Goal: Task Accomplishment & Management: Use online tool/utility

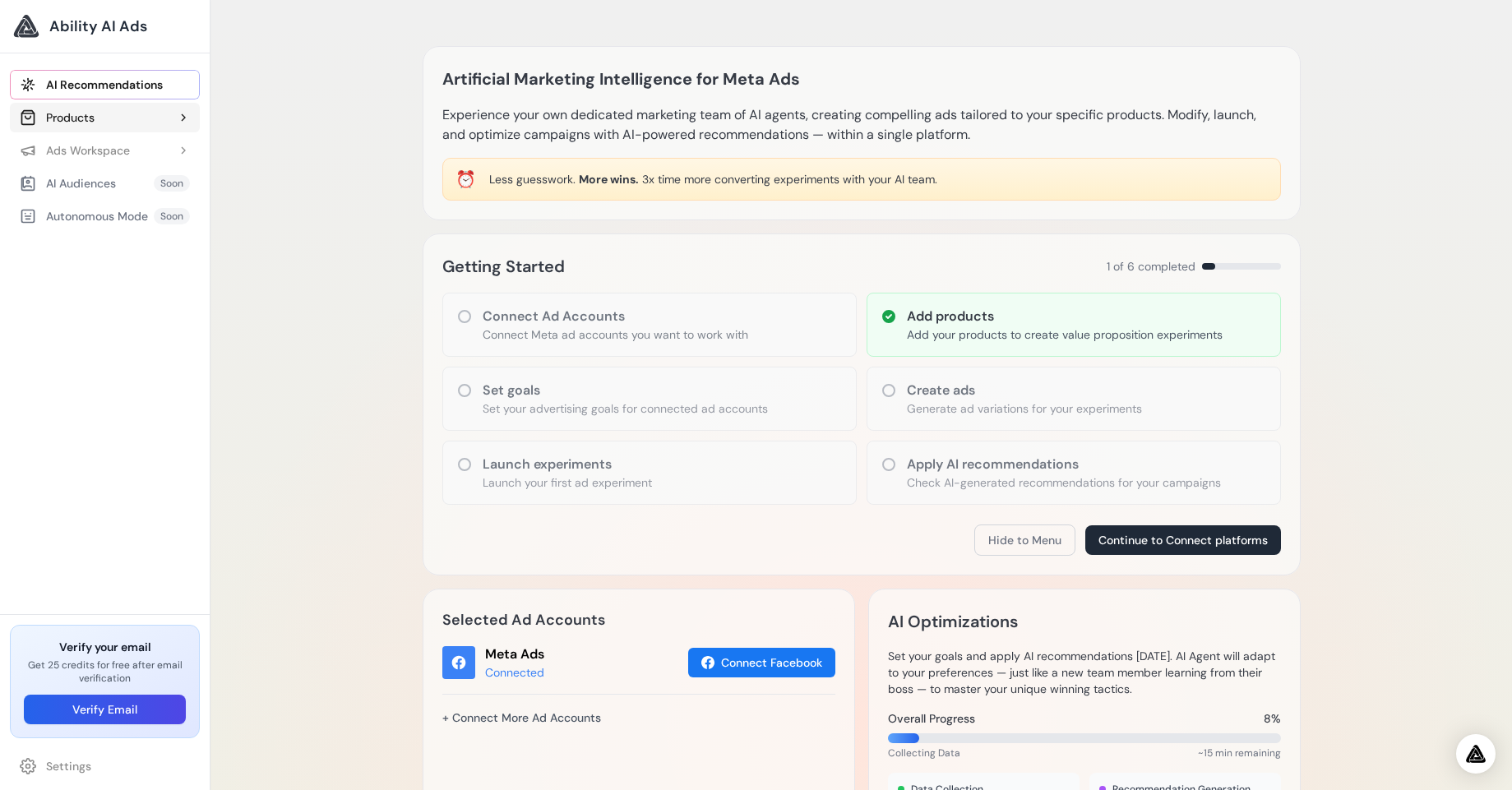
click at [147, 122] on button "Products" at bounding box center [105, 118] width 190 height 30
click at [129, 175] on span "Hiut Denim | The Hack@ - Slim Fit - Organic Denim." at bounding box center [113, 184] width 154 height 16
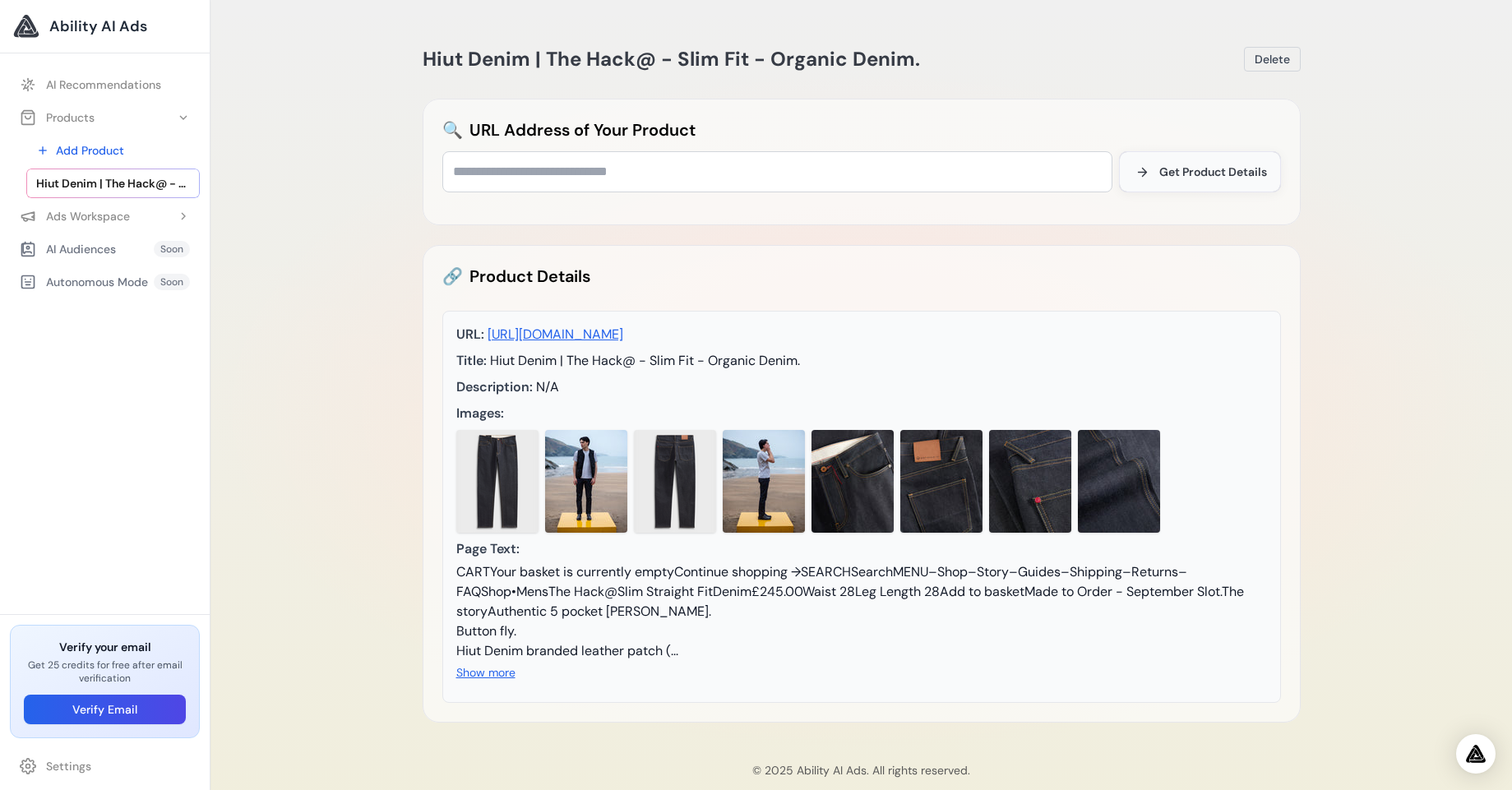
click at [1214, 177] on span "Get Product Details" at bounding box center [1213, 172] width 108 height 16
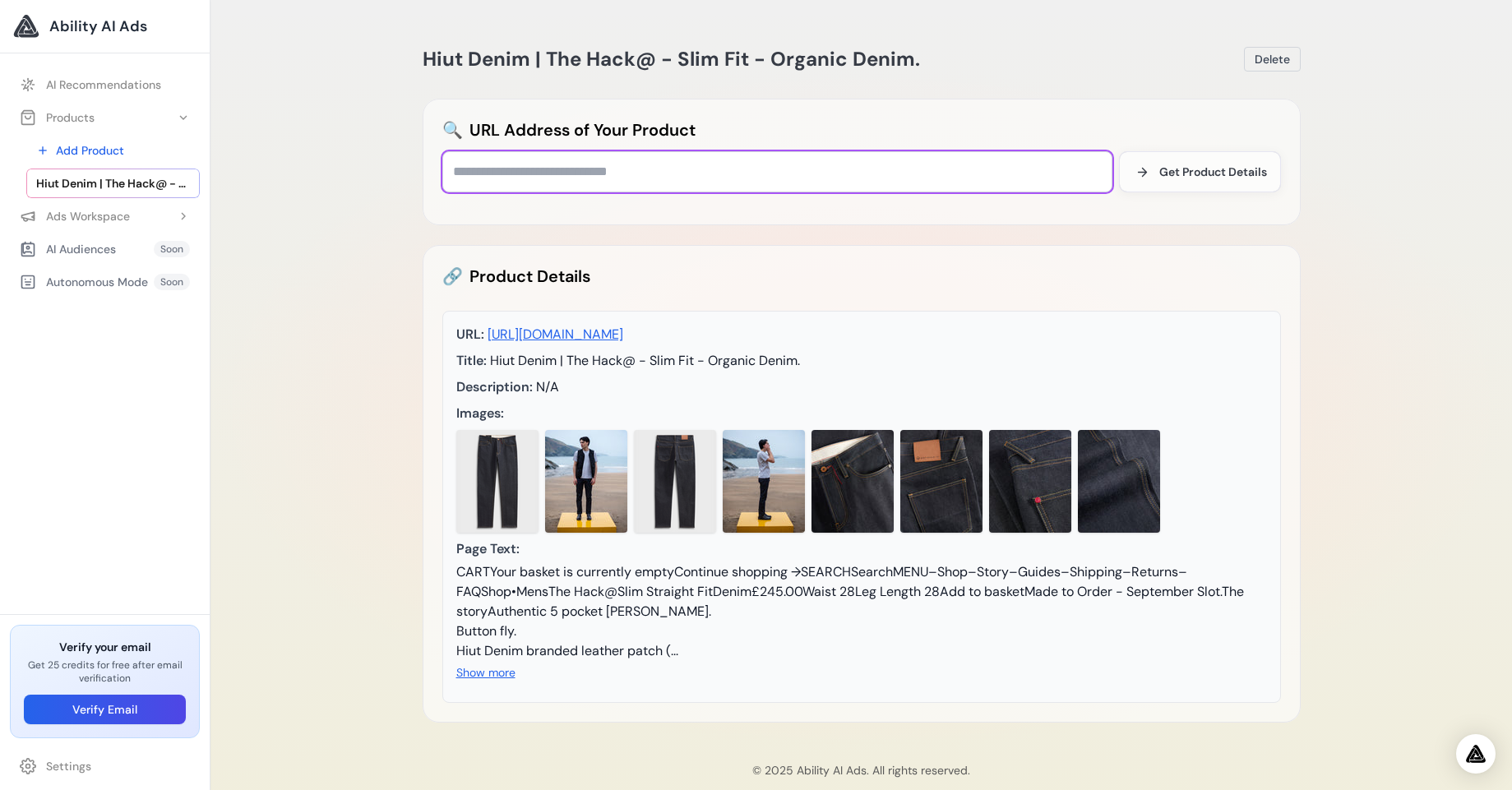
click at [706, 163] on input "text" at bounding box center [777, 172] width 670 height 41
paste input "**********"
type input "**********"
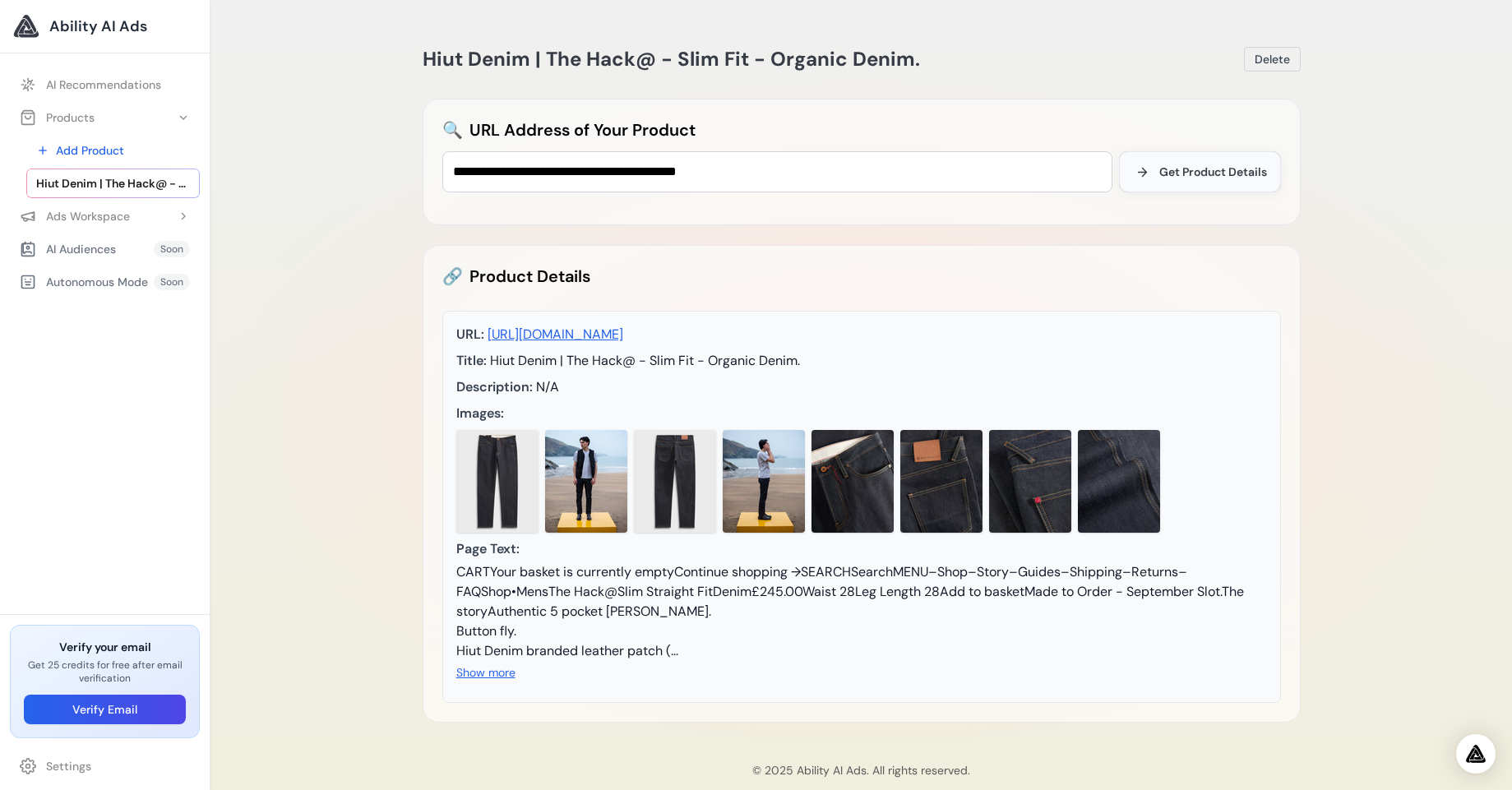
click at [1192, 183] on button "Get Product Details" at bounding box center [1200, 172] width 162 height 41
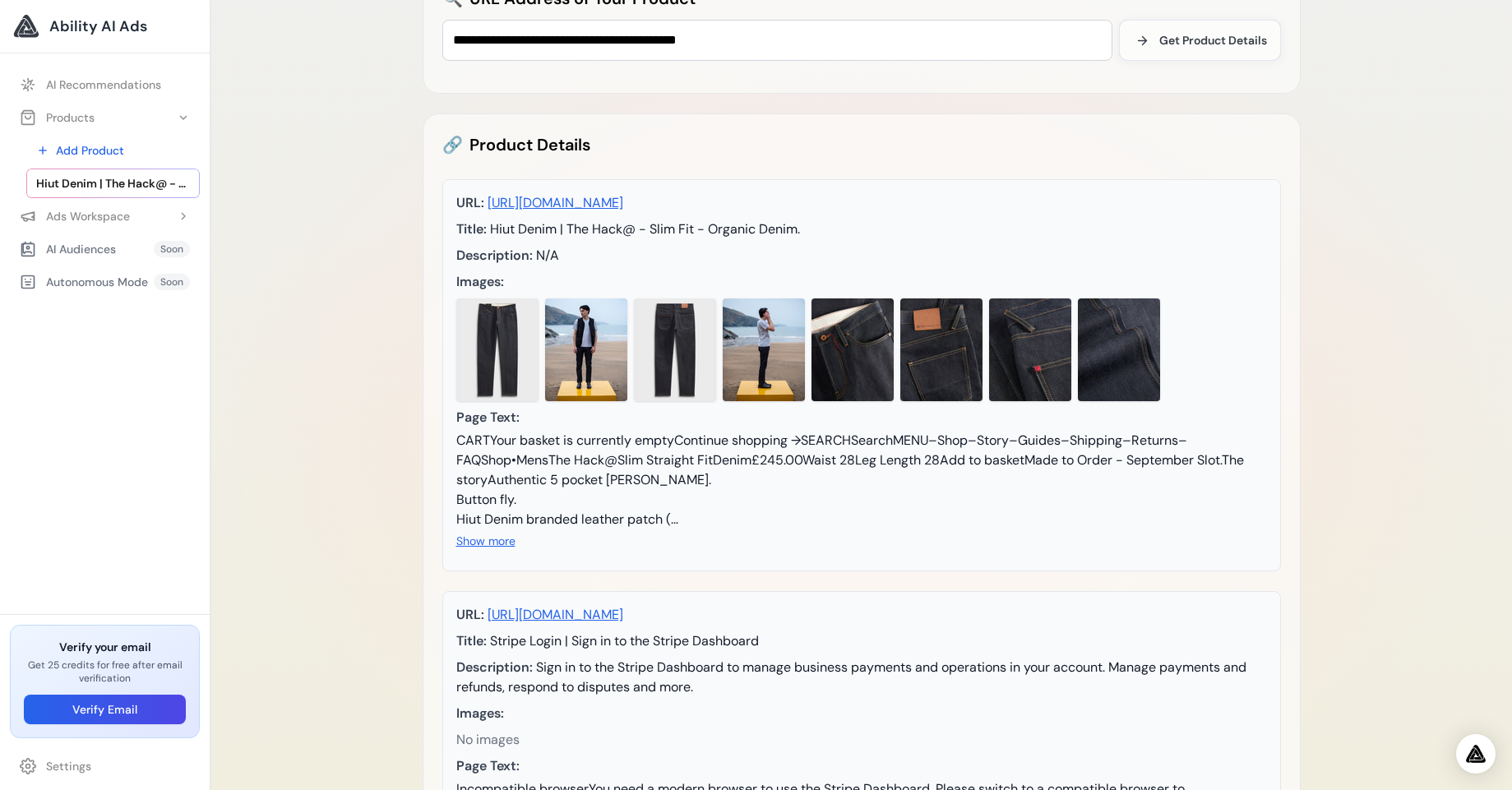
scroll to position [395, 0]
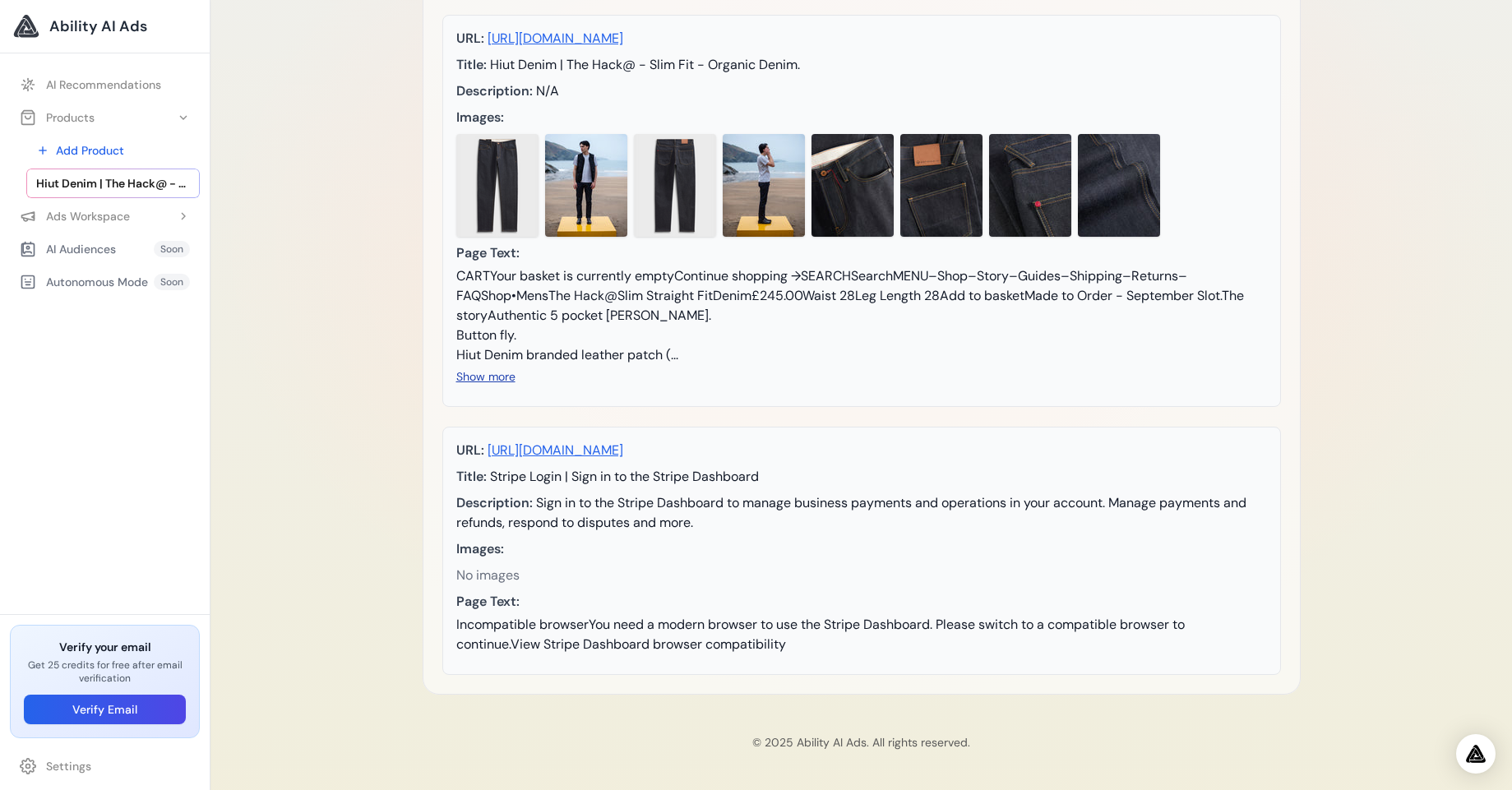
click at [461, 368] on button "Show more" at bounding box center [486, 376] width 59 height 16
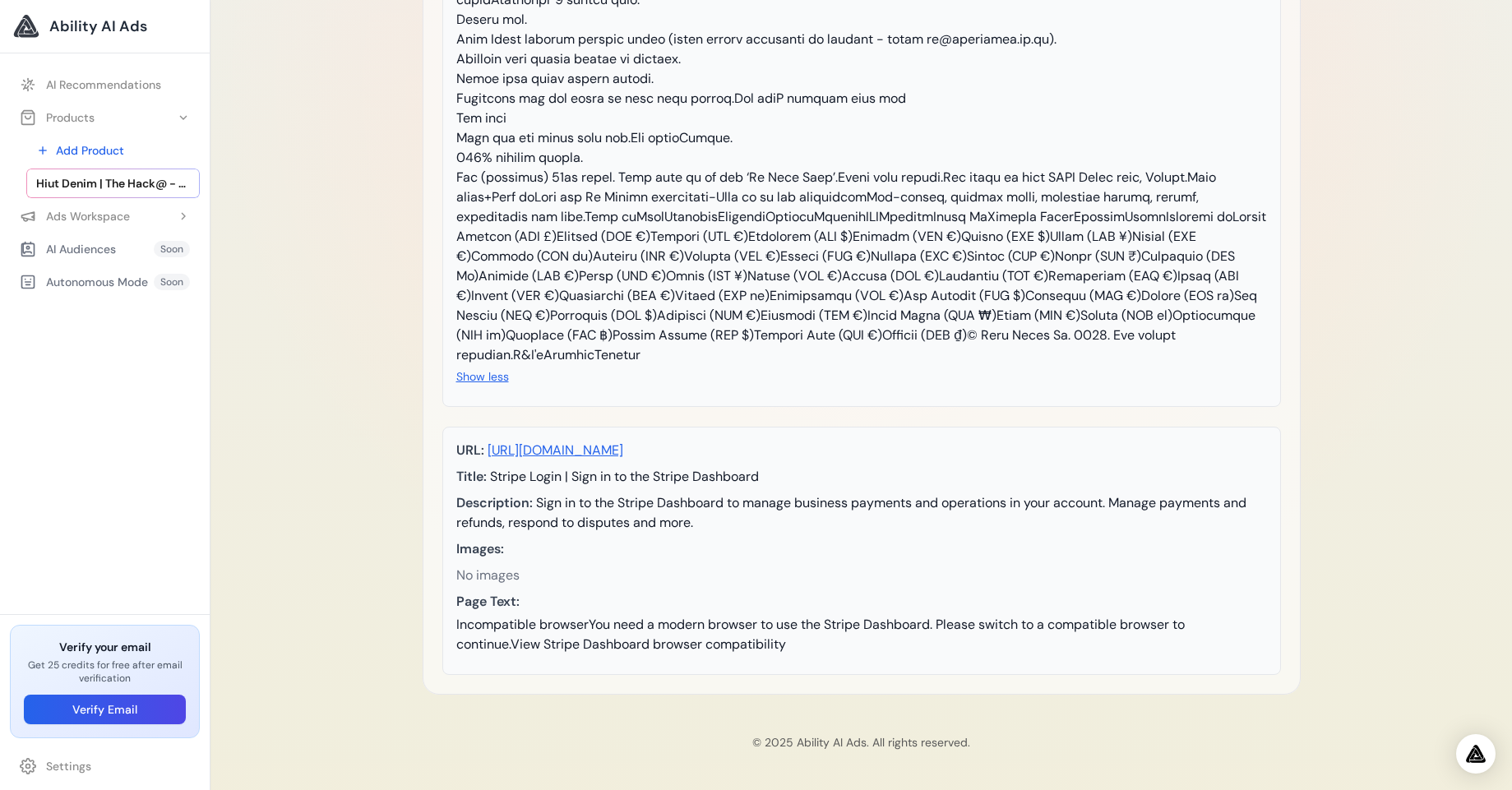
scroll to position [0, 0]
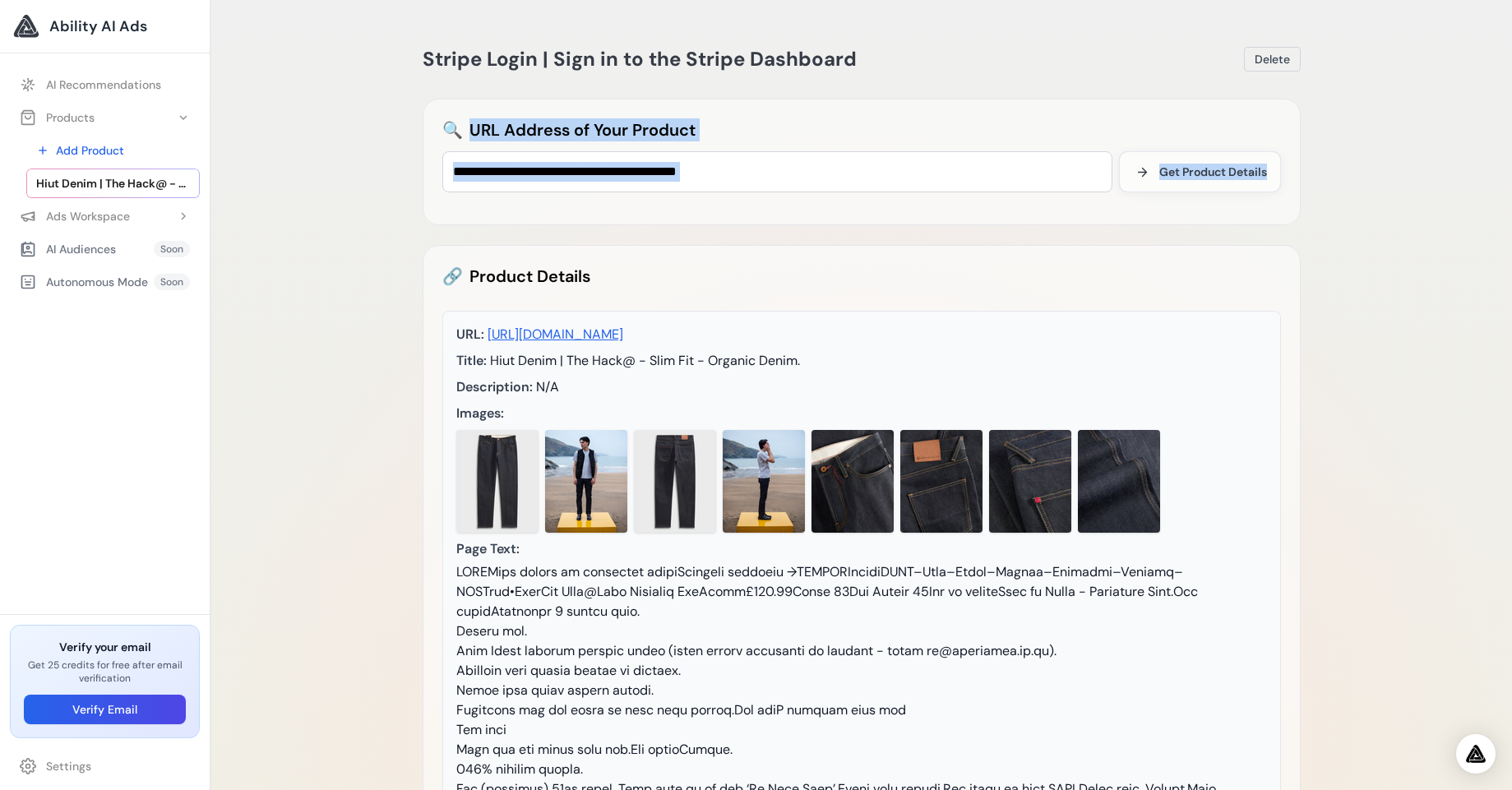
drag, startPoint x: 452, startPoint y: 123, endPoint x: 1496, endPoint y: 187, distance: 1046.0
click at [1496, 187] on div "**********" at bounding box center [861, 700] width 1302 height 1401
click at [1121, 152] on button "Get Product Details" at bounding box center [1200, 172] width 162 height 41
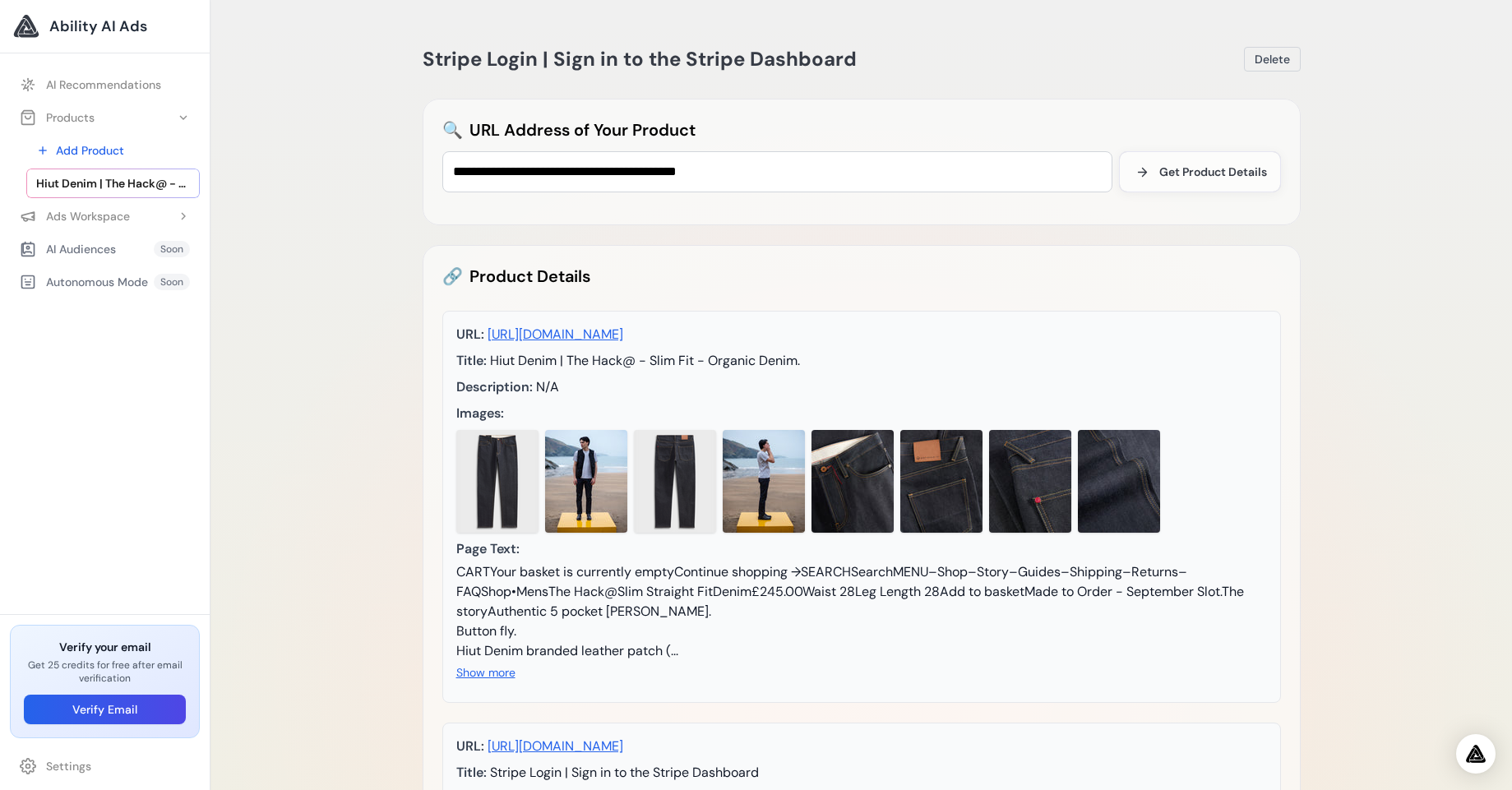
click at [1137, 241] on div "**********" at bounding box center [862, 649] width 905 height 1259
drag, startPoint x: 846, startPoint y: 357, endPoint x: 490, endPoint y: 325, distance: 357.4
click at [490, 325] on div "URL: https://hiutdenim.co.uk/products/the-hack-organic-denim?pr_prod_strat=e5_d…" at bounding box center [862, 334] width 811 height 20
copy link "[URL][DOMAIN_NAME]"
click at [1273, 49] on button "Delete" at bounding box center [1272, 59] width 57 height 25
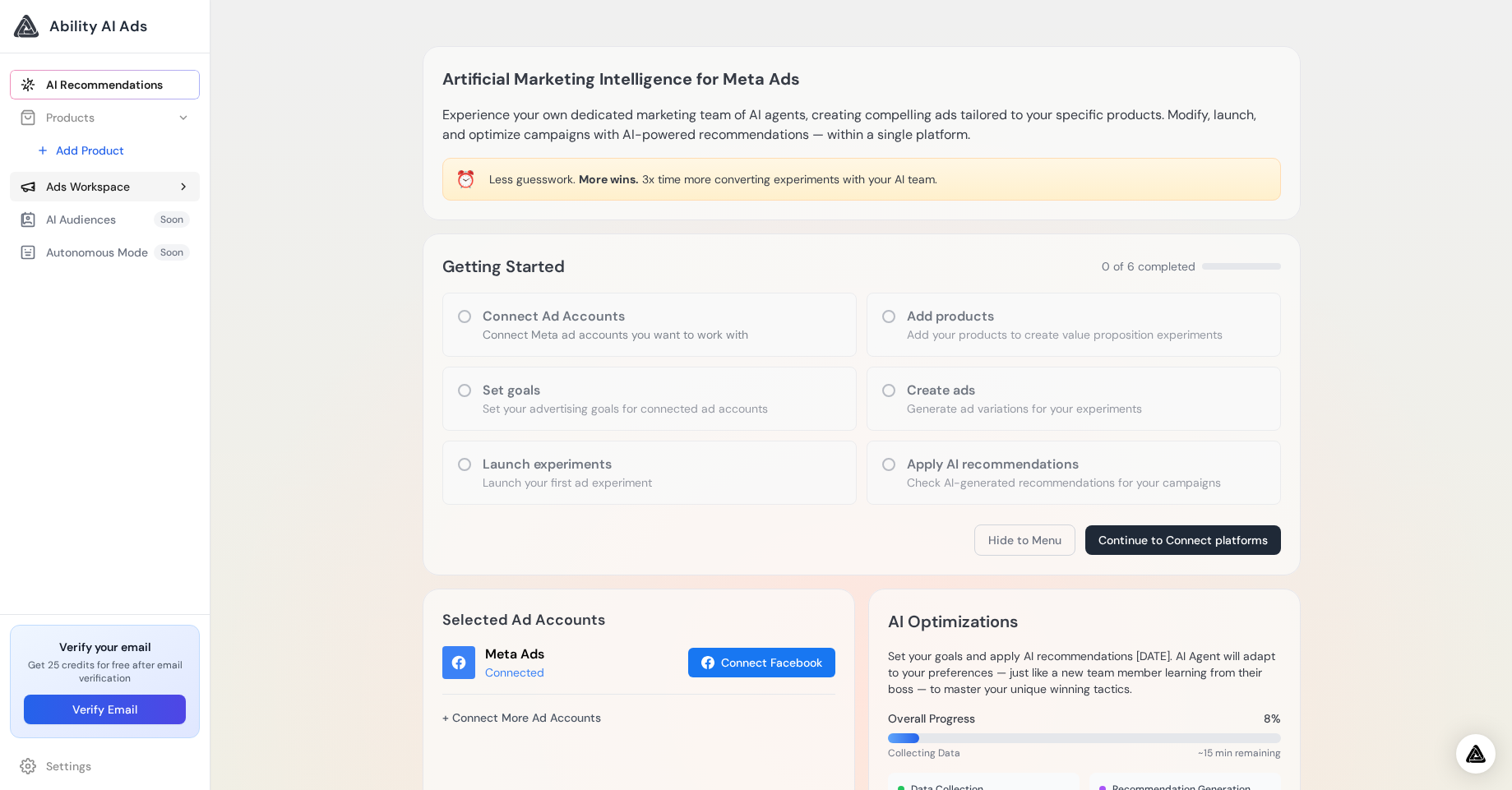
click at [83, 180] on div "Ads Workspace" at bounding box center [75, 187] width 110 height 16
click at [120, 154] on link "Add Product" at bounding box center [113, 151] width 174 height 30
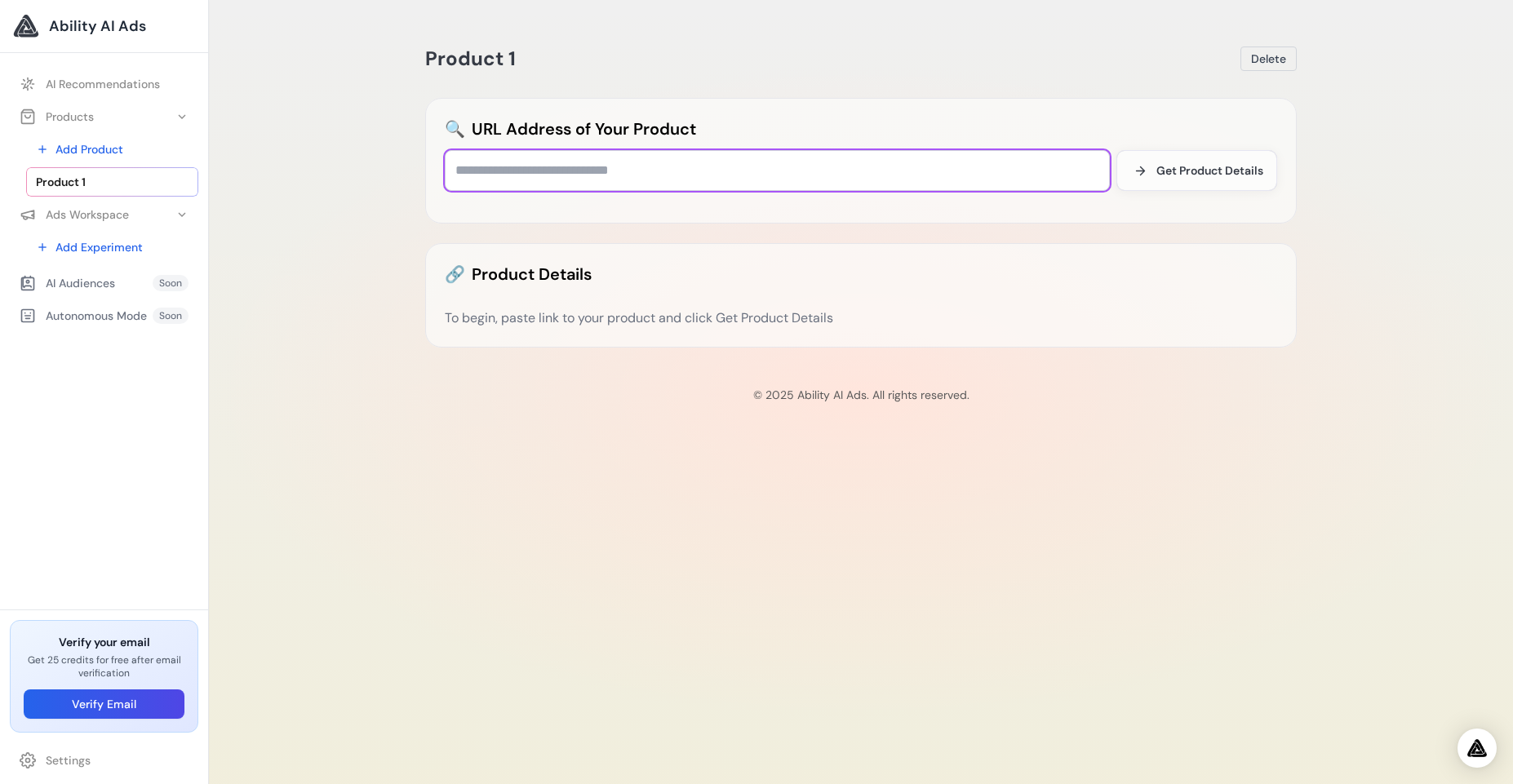
paste input "**********"
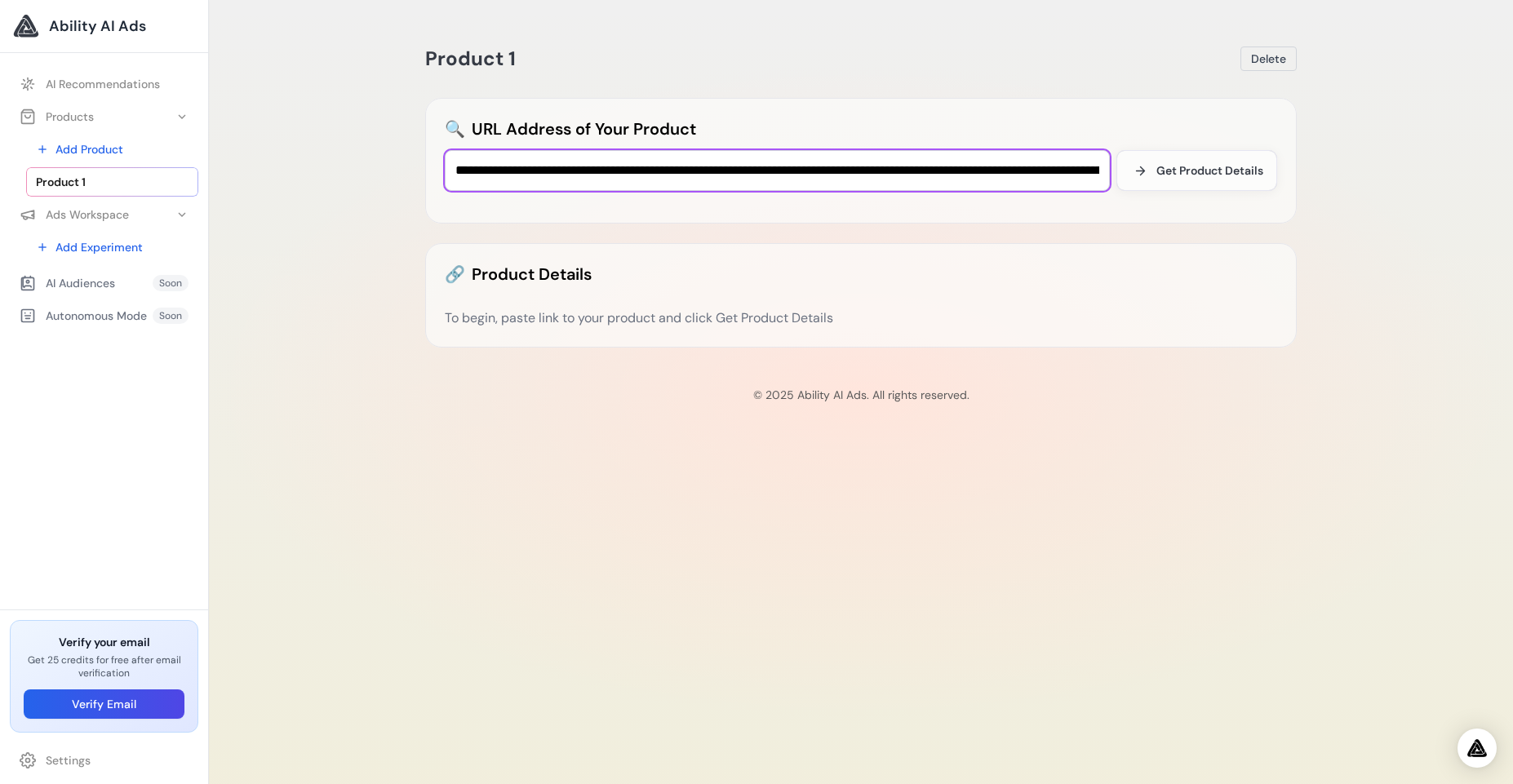
scroll to position [0, 485]
type input "**********"
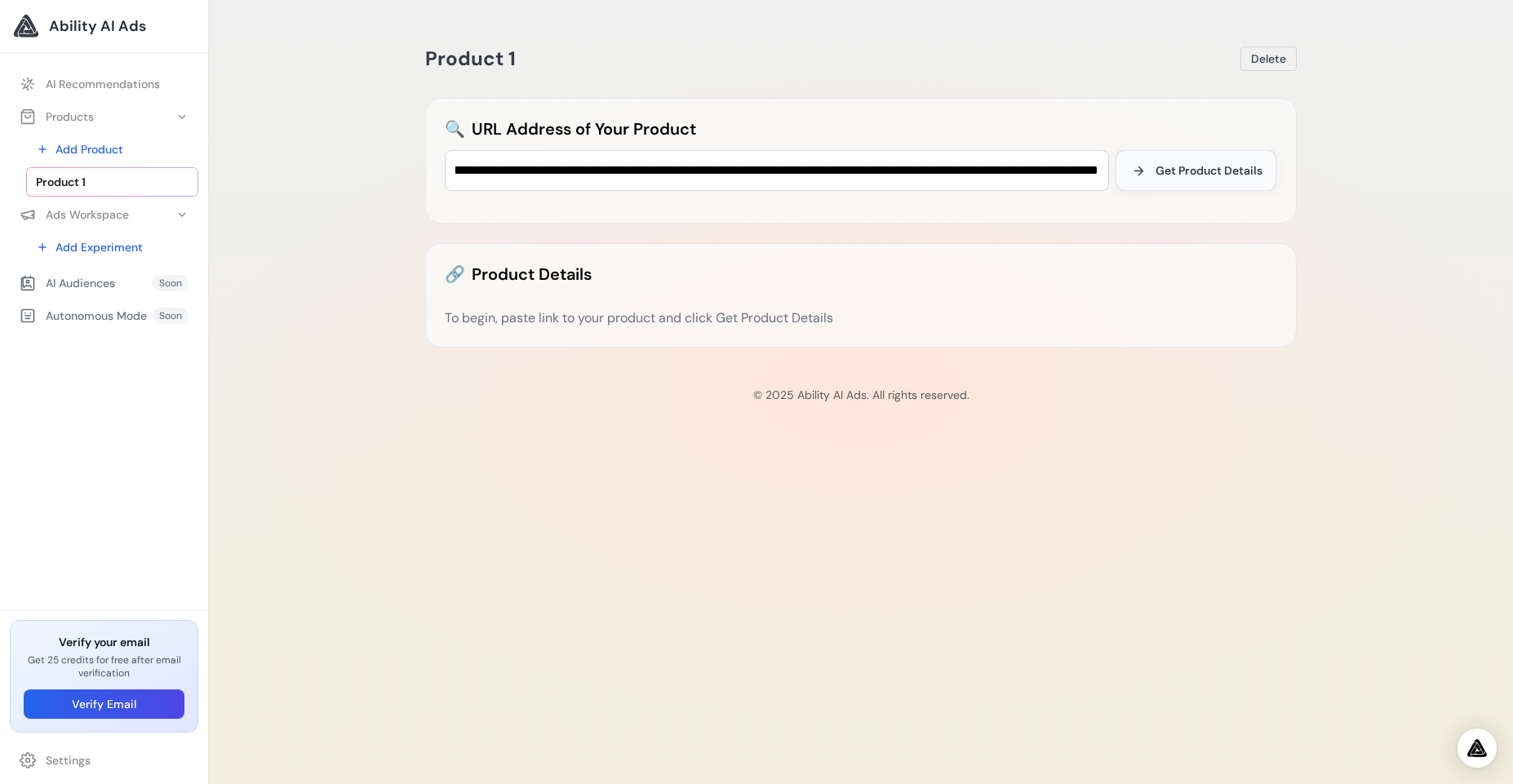
click at [1226, 165] on span "Get Product Details" at bounding box center [1209, 171] width 107 height 16
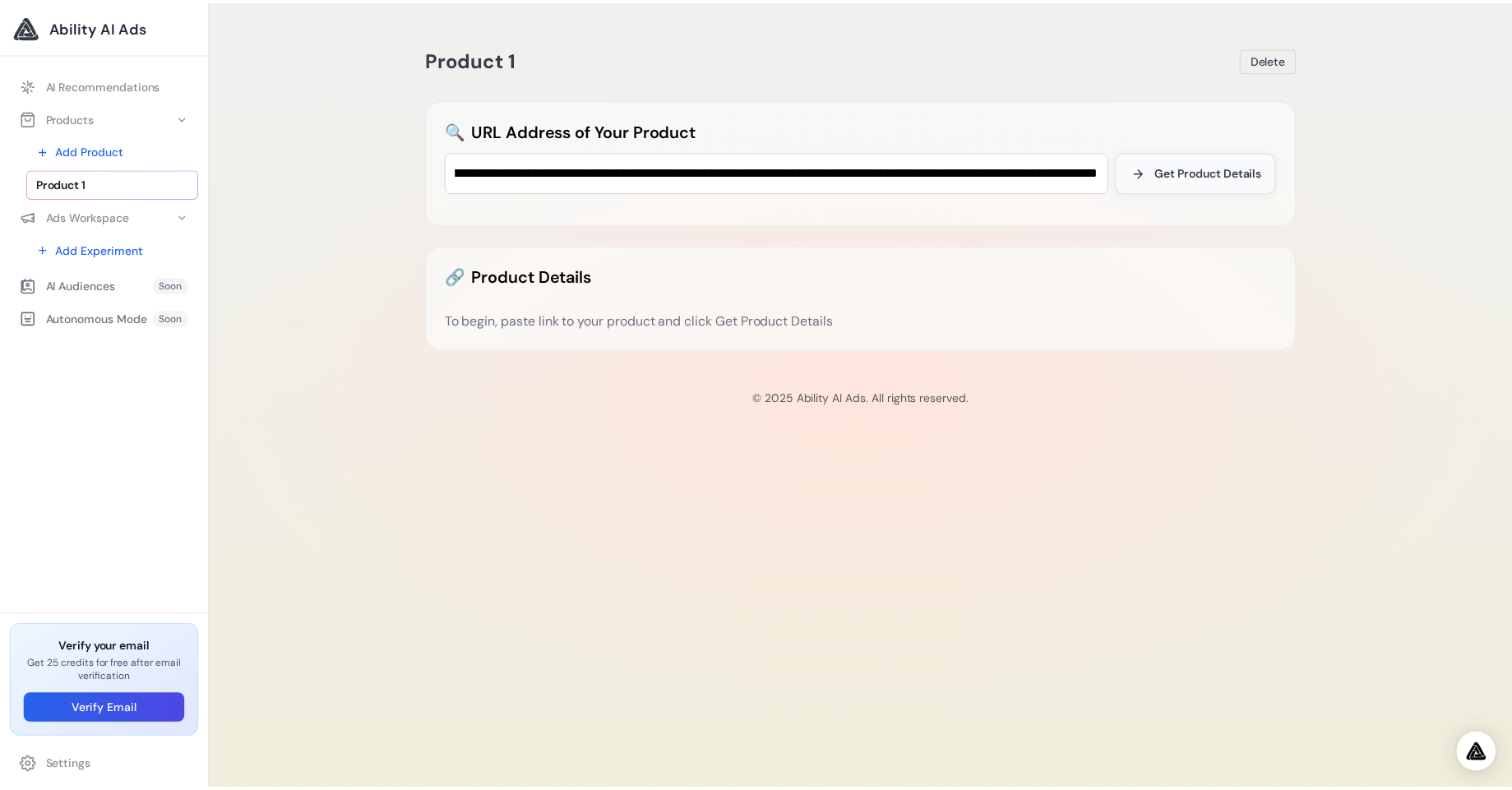
scroll to position [0, 0]
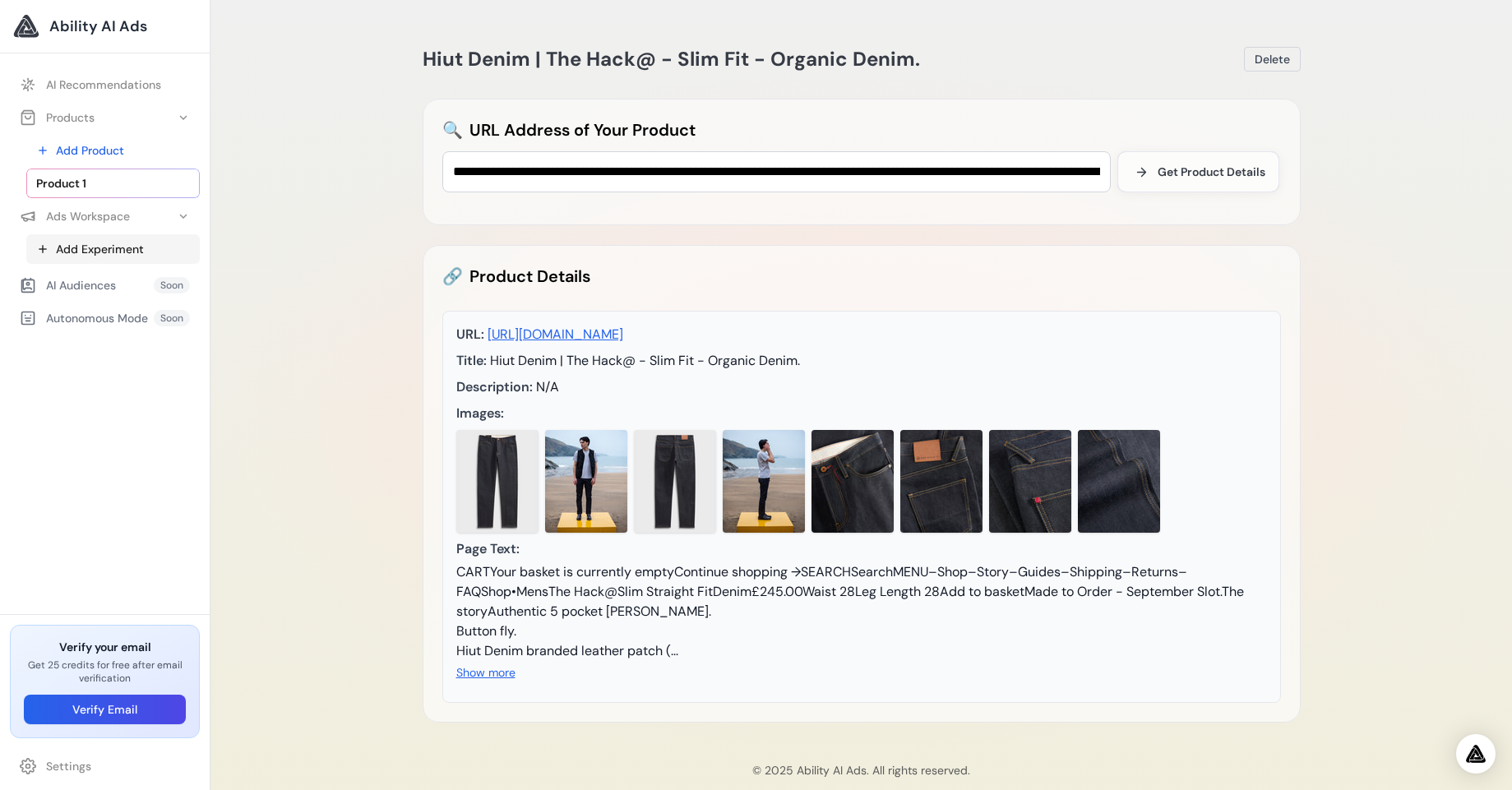
click at [110, 252] on link "Add Experiment" at bounding box center [113, 249] width 174 height 30
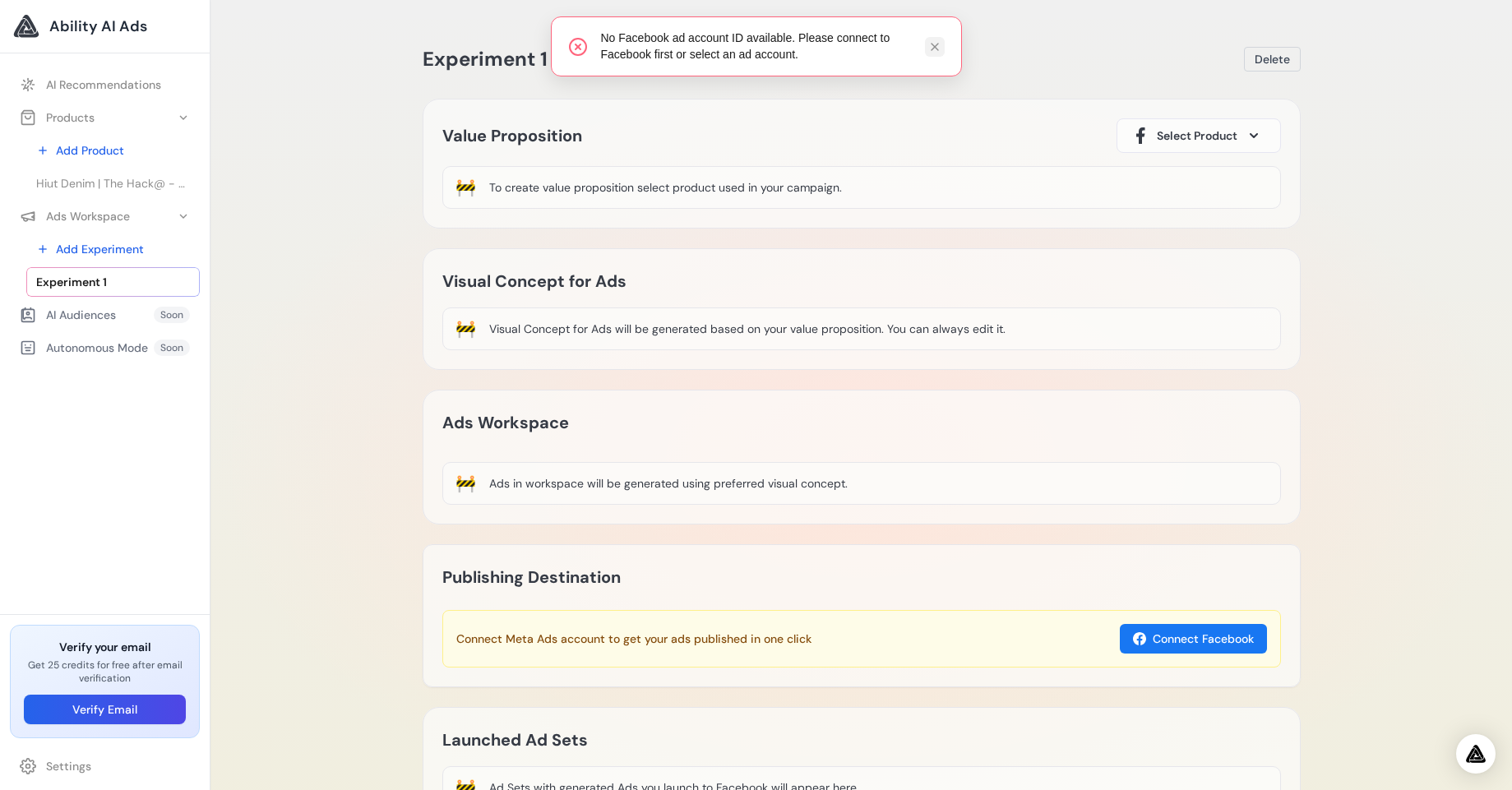
click at [930, 40] on icon at bounding box center [935, 47] width 13 height 13
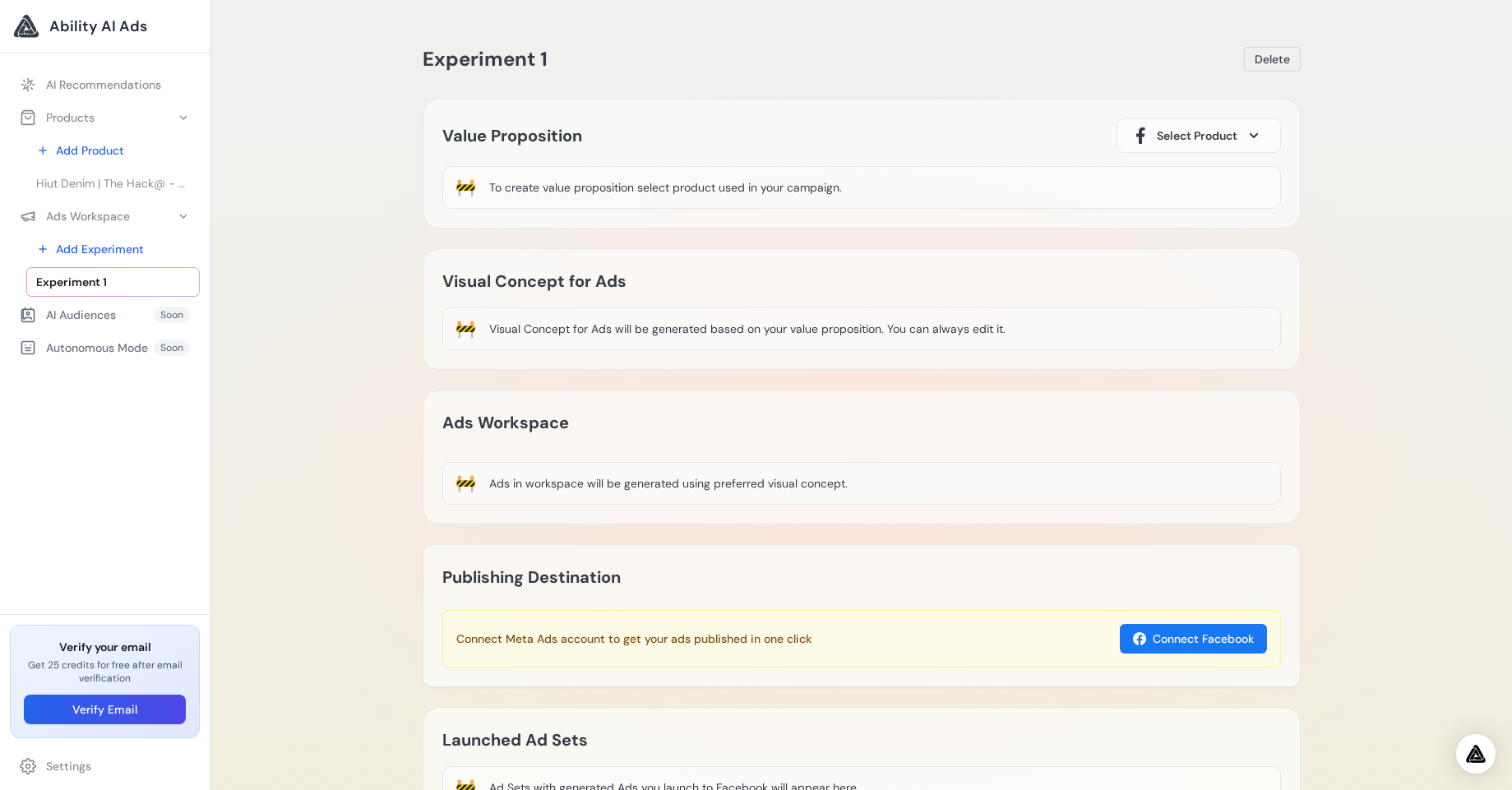
click at [1183, 136] on span "Select Product" at bounding box center [1197, 136] width 81 height 16
click at [1201, 207] on div "Hiut Denim | The Hack@ - Slim Fit - Organic Denim." at bounding box center [1199, 203] width 137 height 59
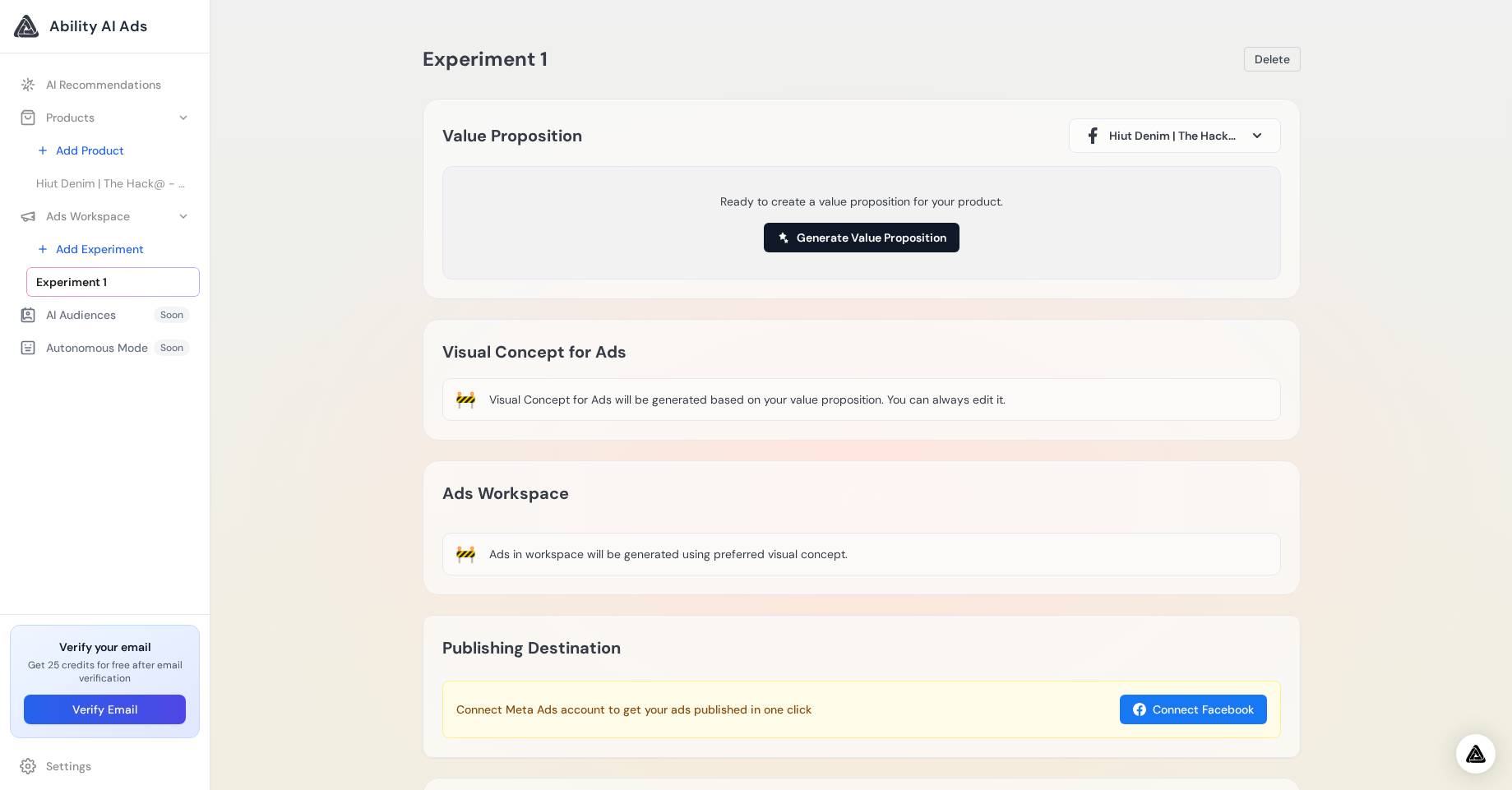
click at [887, 241] on button "Generate Value Proposition" at bounding box center [861, 237] width 195 height 30
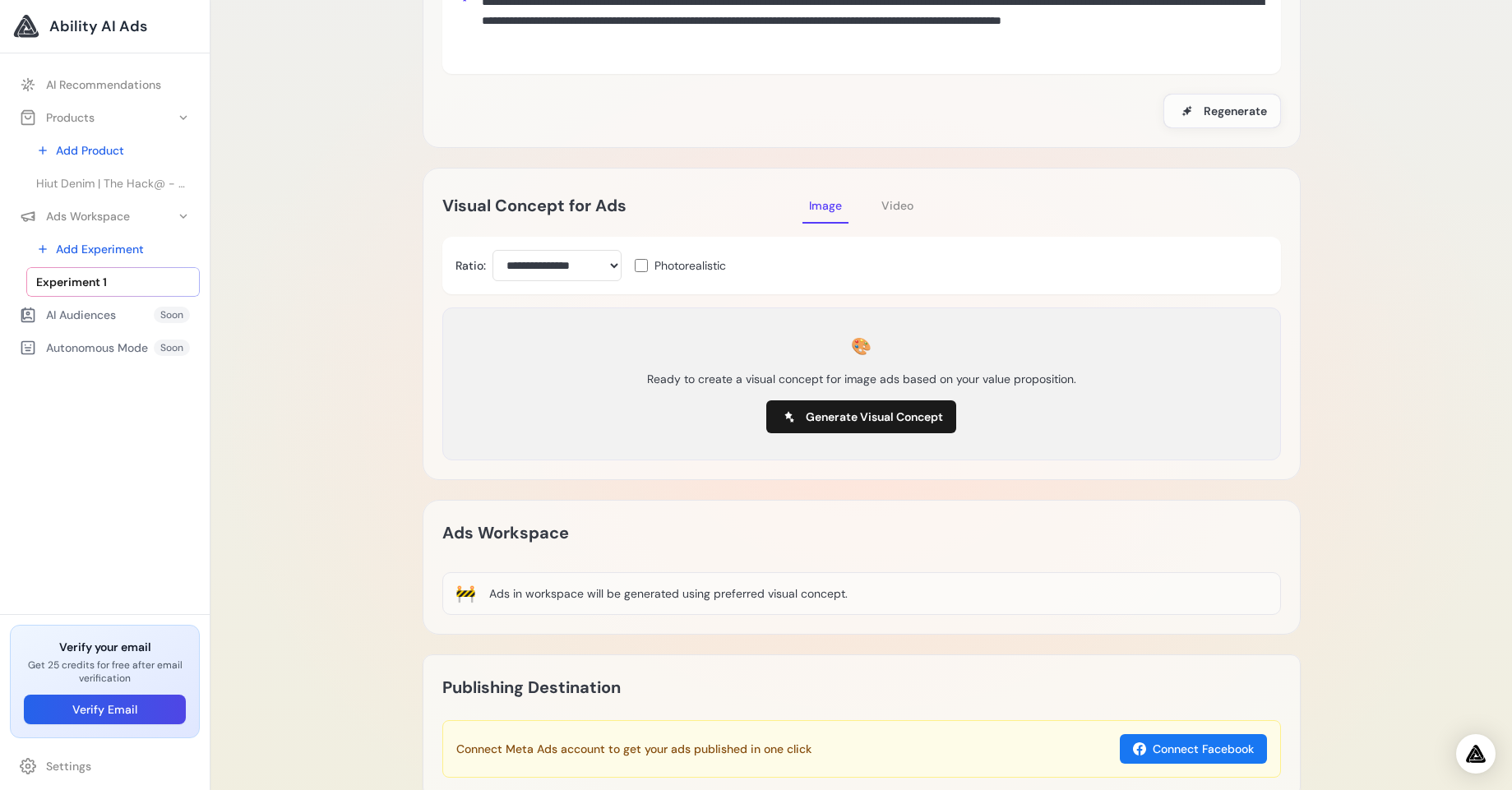
scroll to position [395, 0]
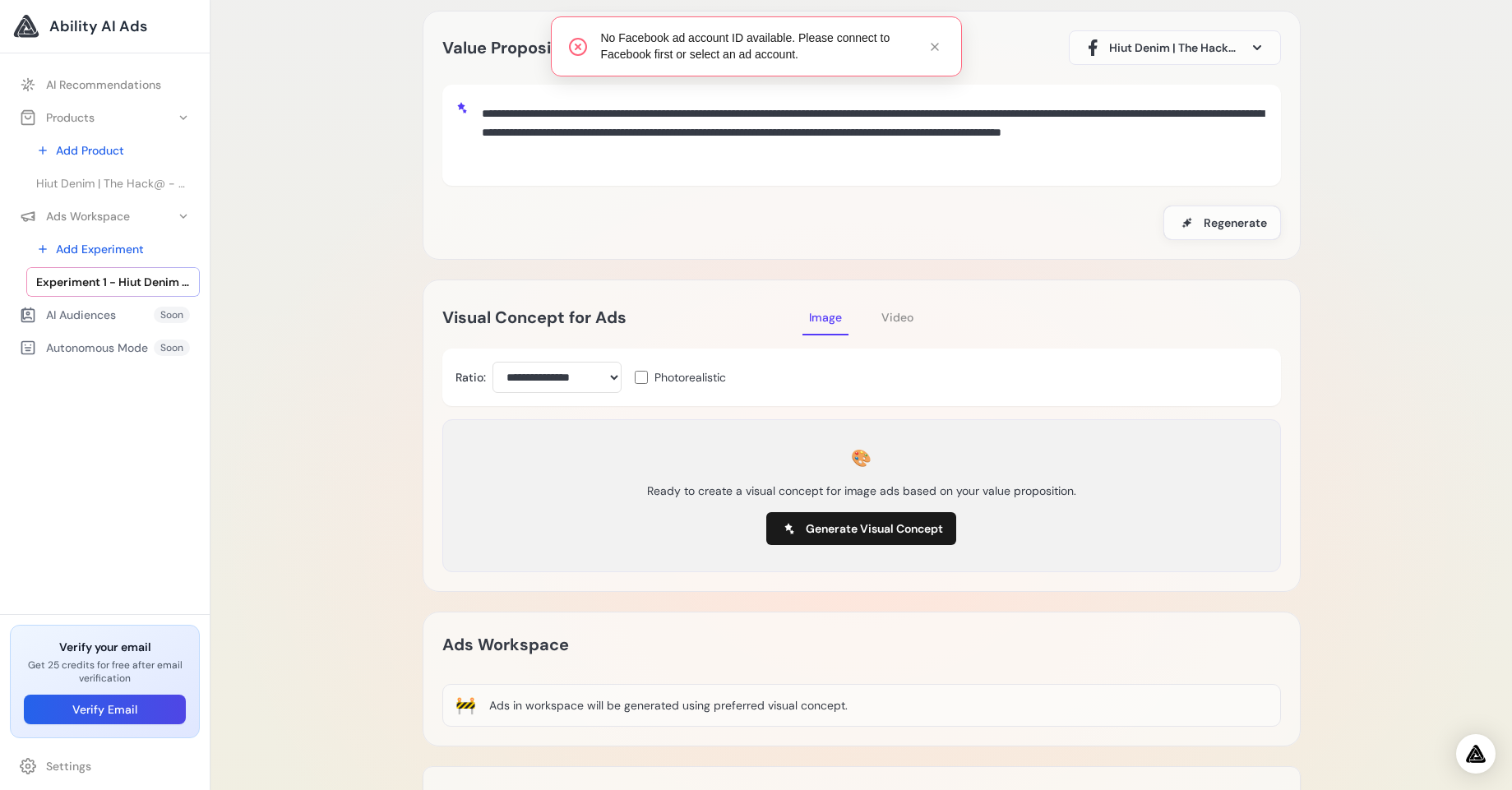
scroll to position [49, 0]
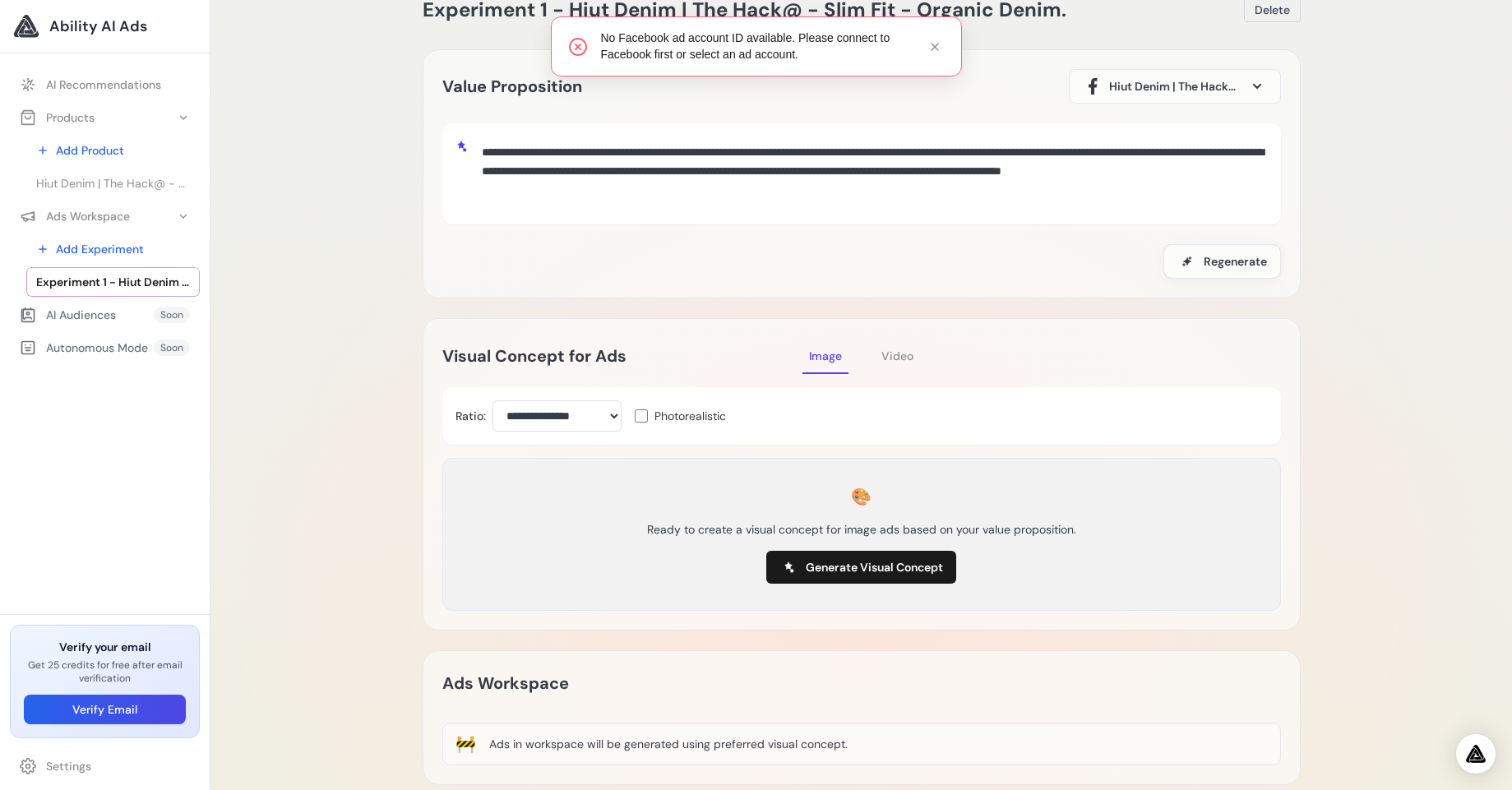
click at [851, 584] on div "🎨 Ready to create a visual concept for image ads based on your value propositio…" at bounding box center [862, 535] width 798 height 112
click at [851, 572] on span "Generate Visual Concept" at bounding box center [874, 568] width 138 height 16
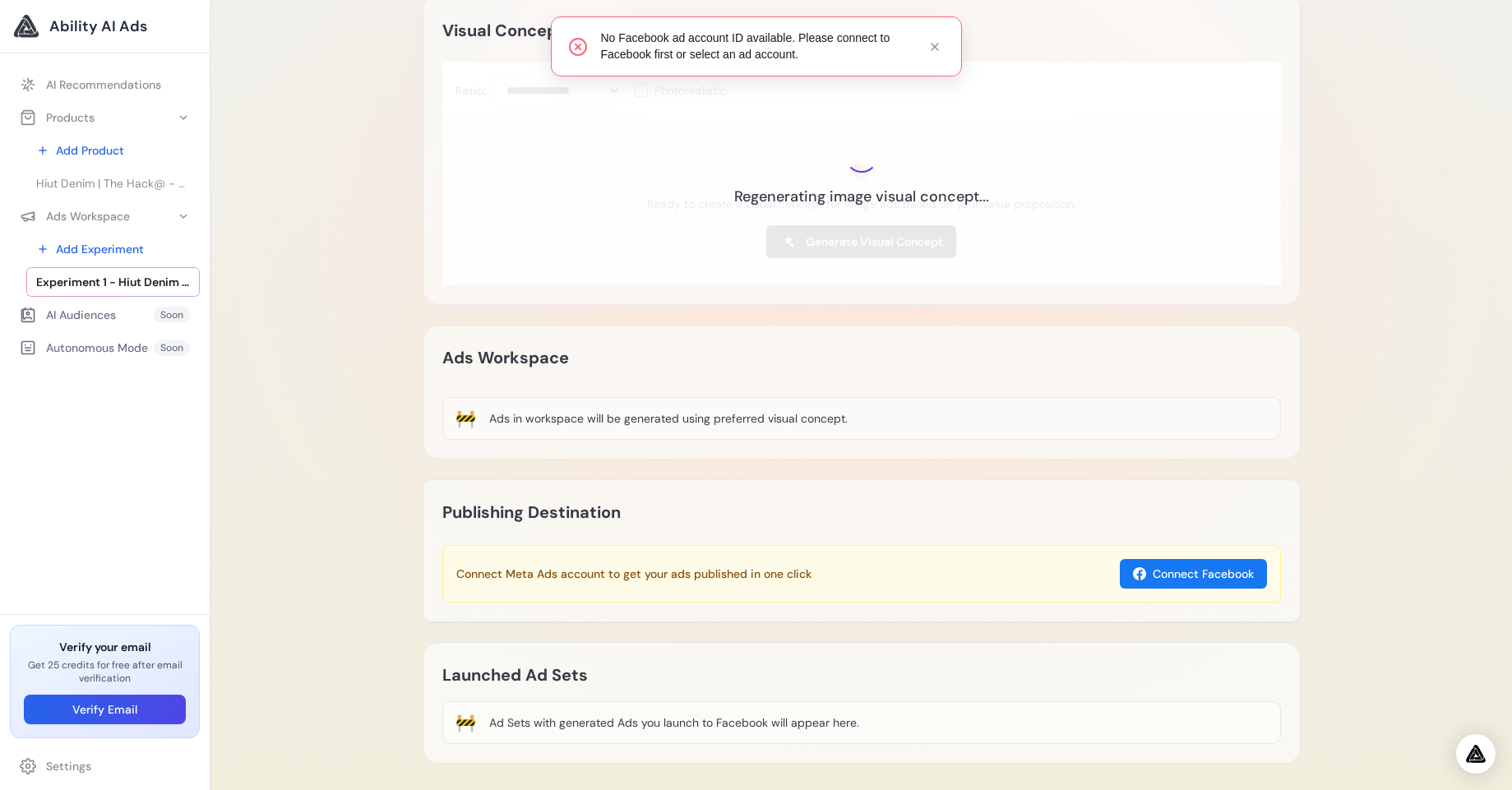
scroll to position [444, 0]
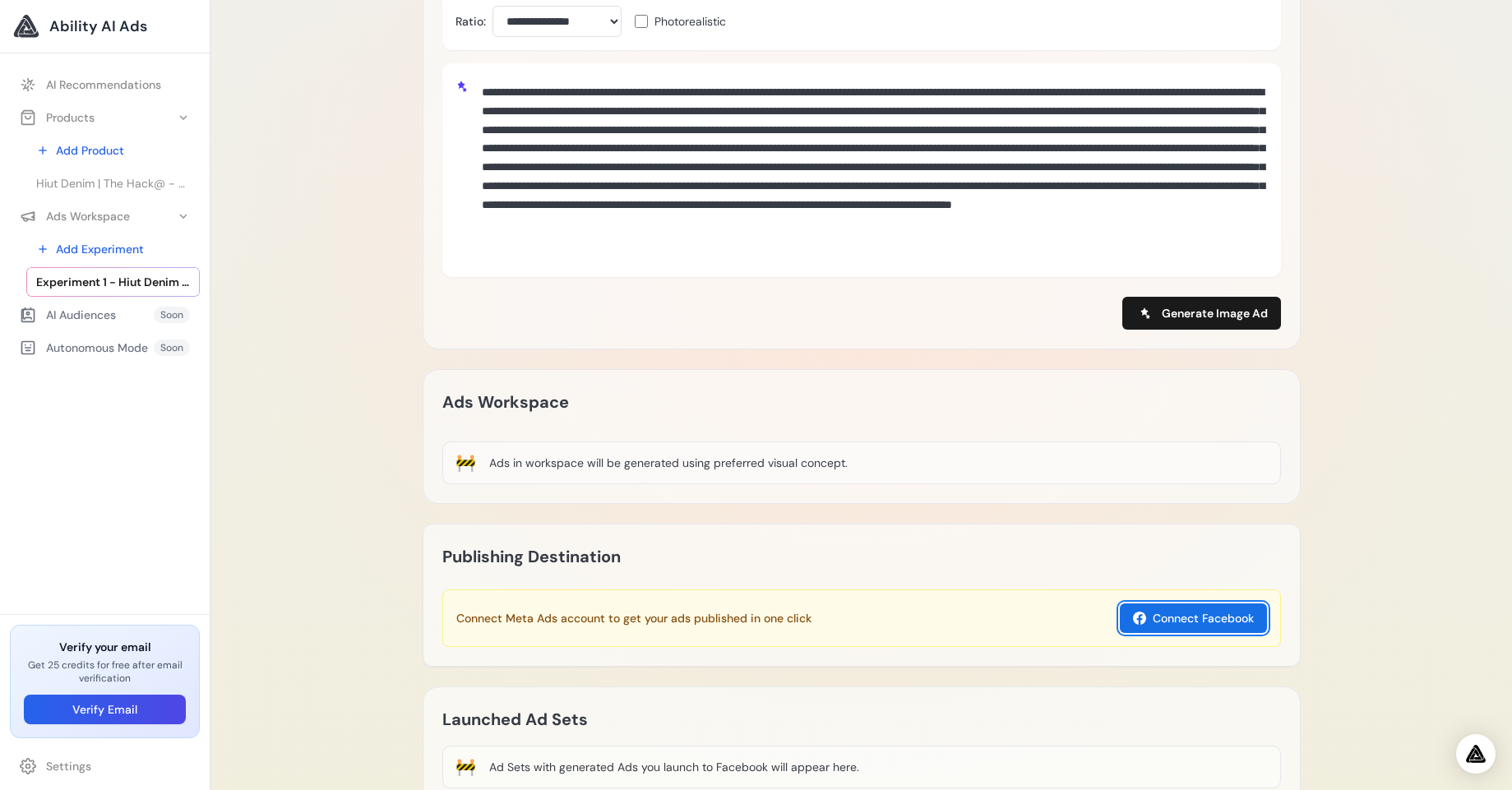
click at [1186, 629] on button "Connect Facebook" at bounding box center [1193, 618] width 147 height 30
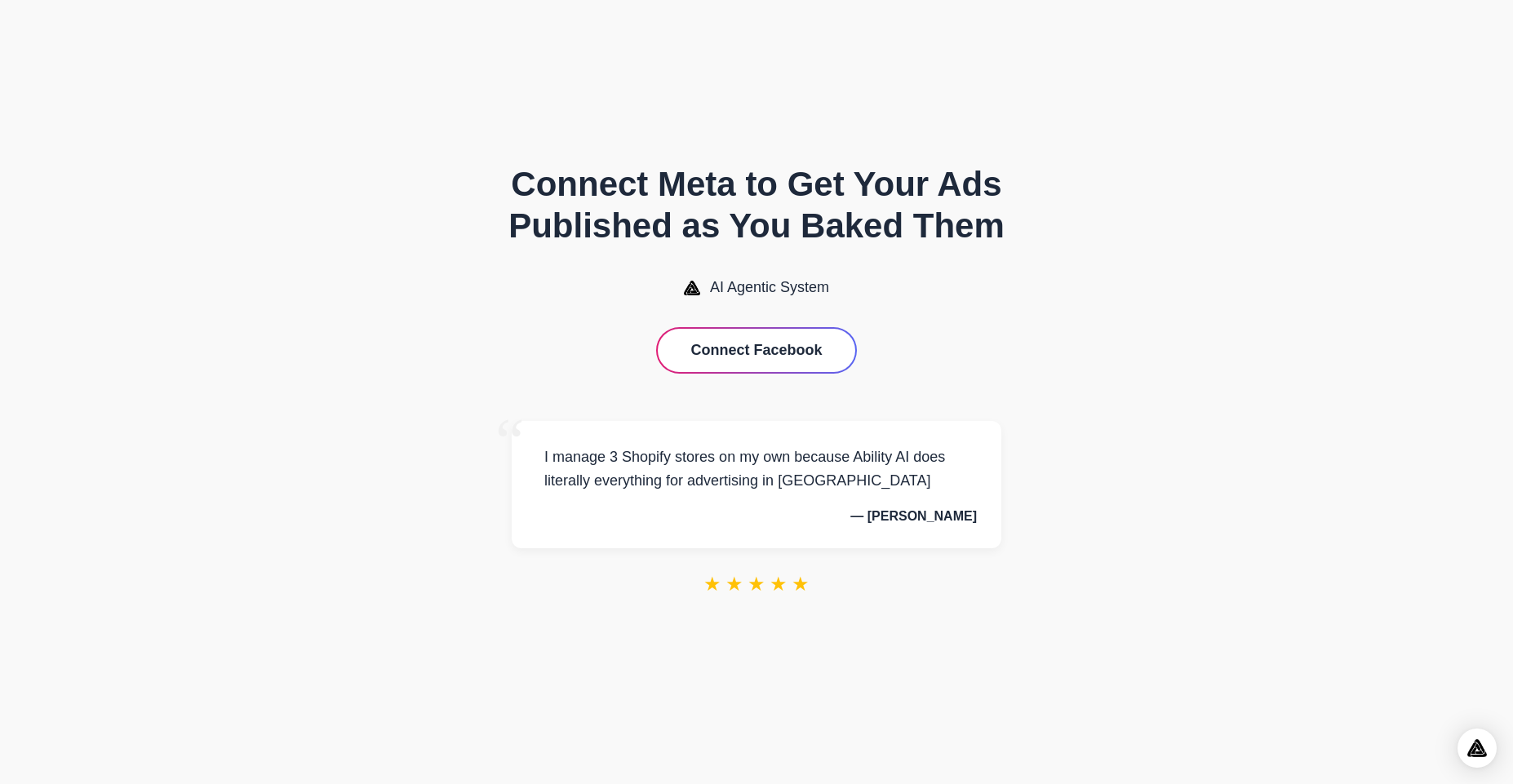
click at [801, 378] on div "Connect Meta to Get Your Ads Published as You Baked Them AI Agentic System Conn…" at bounding box center [756, 392] width 653 height 521
click at [784, 352] on button "Connect Facebook" at bounding box center [756, 350] width 196 height 43
click at [778, 329] on button "Connect Facebook" at bounding box center [756, 350] width 196 height 43
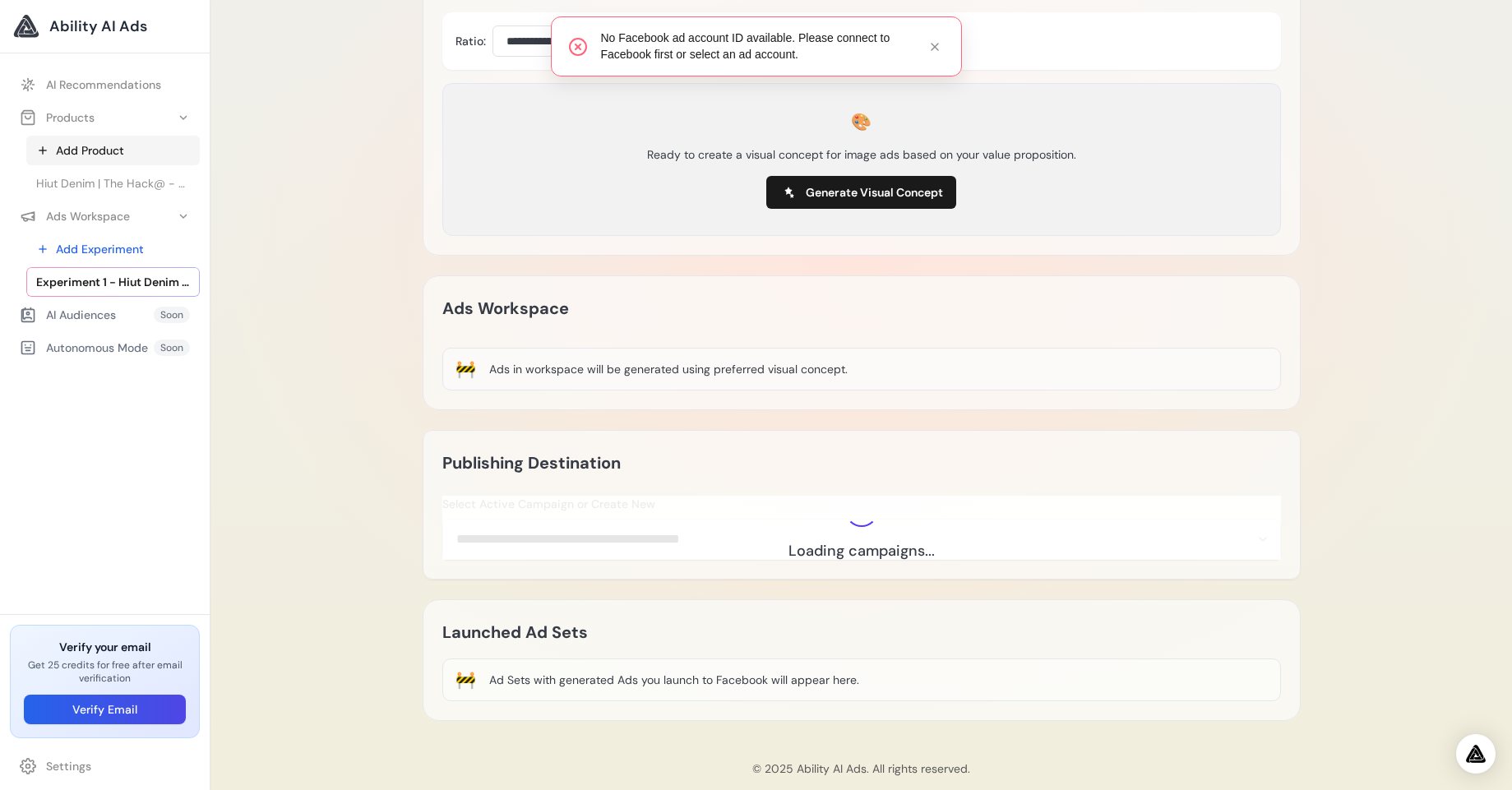
scroll to position [424, 0]
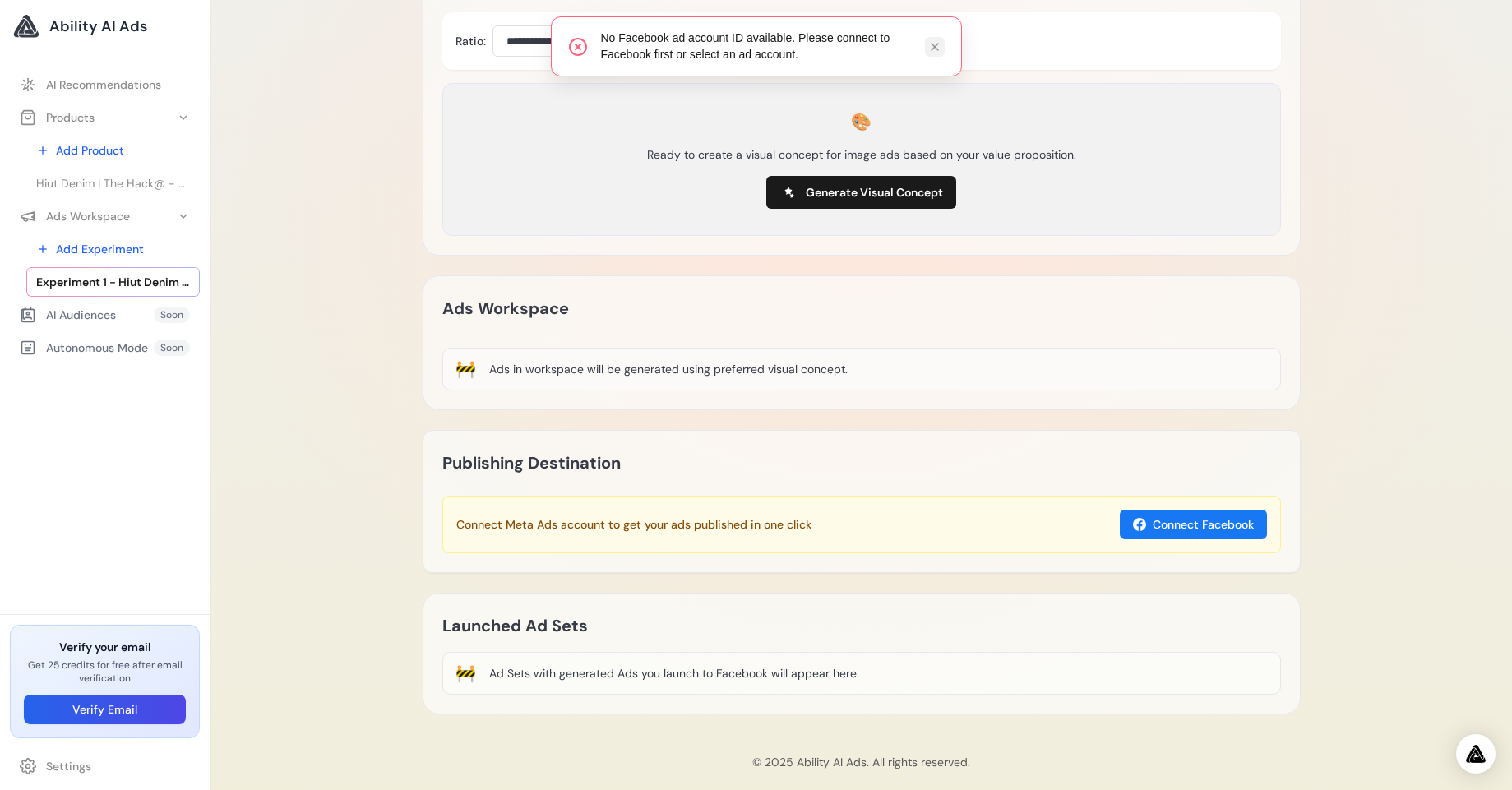
click at [925, 53] on button at bounding box center [935, 47] width 20 height 20
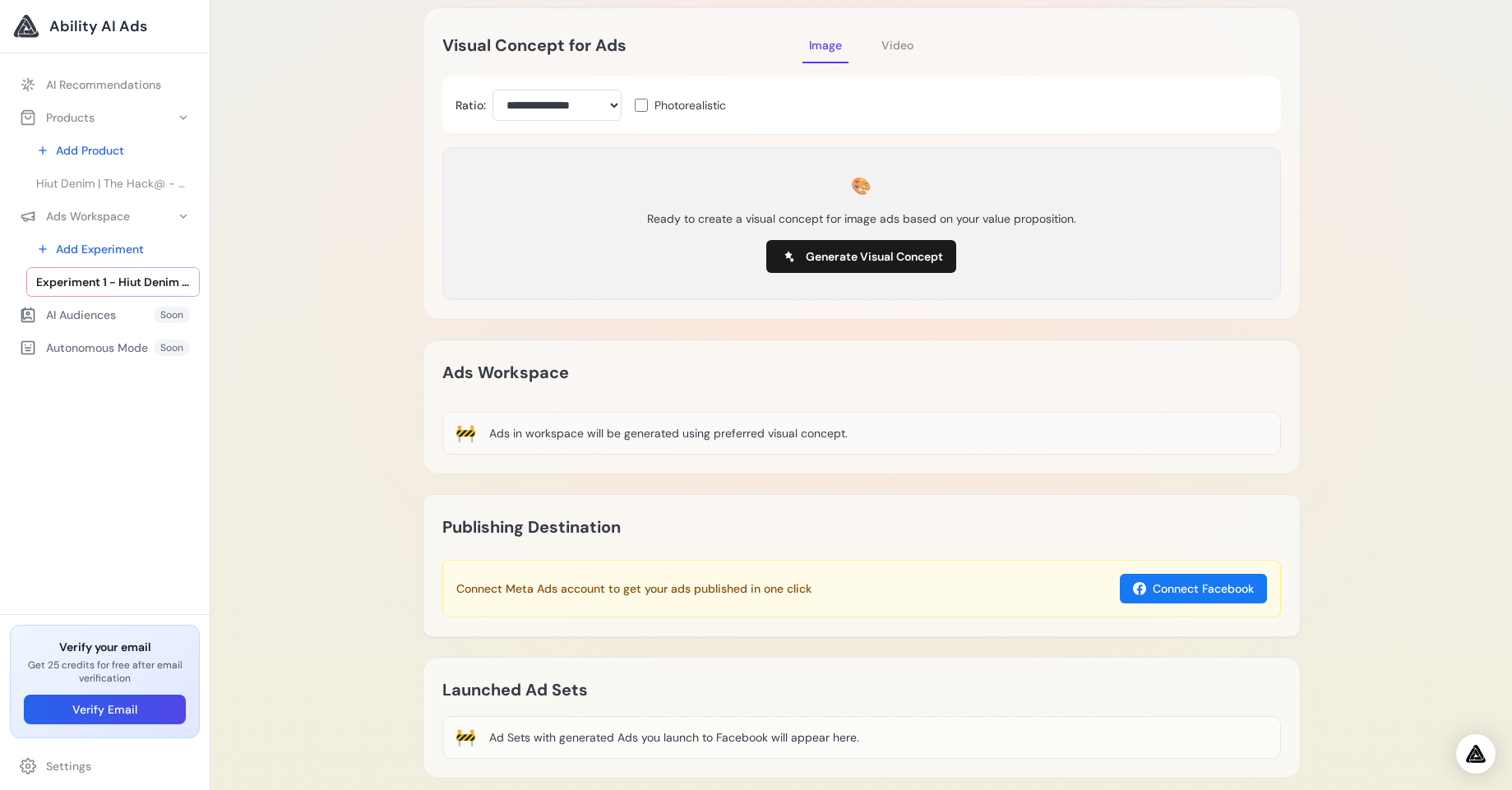
scroll to position [444, 0]
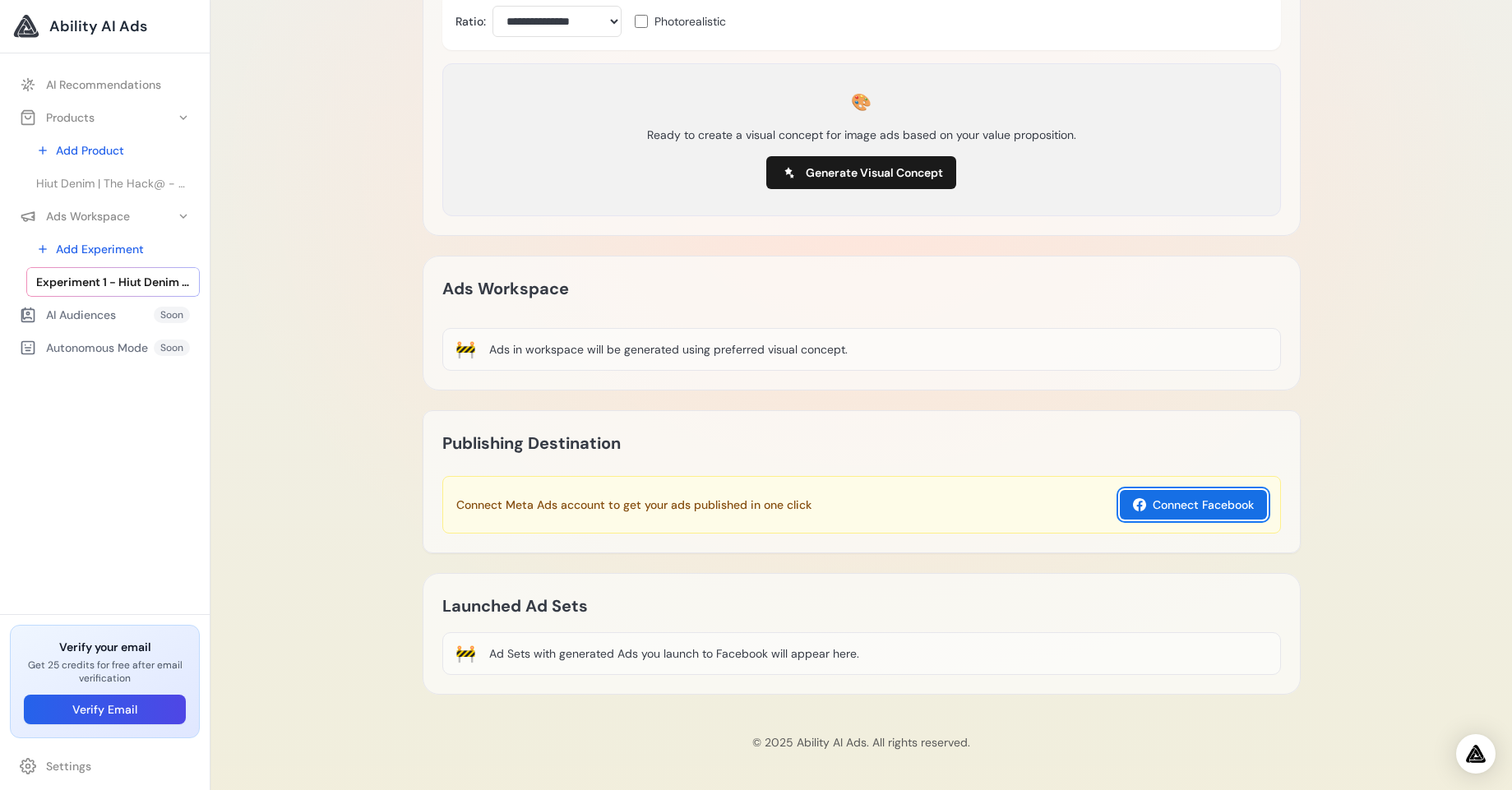
click at [1205, 497] on button "Connect Facebook" at bounding box center [1193, 505] width 147 height 30
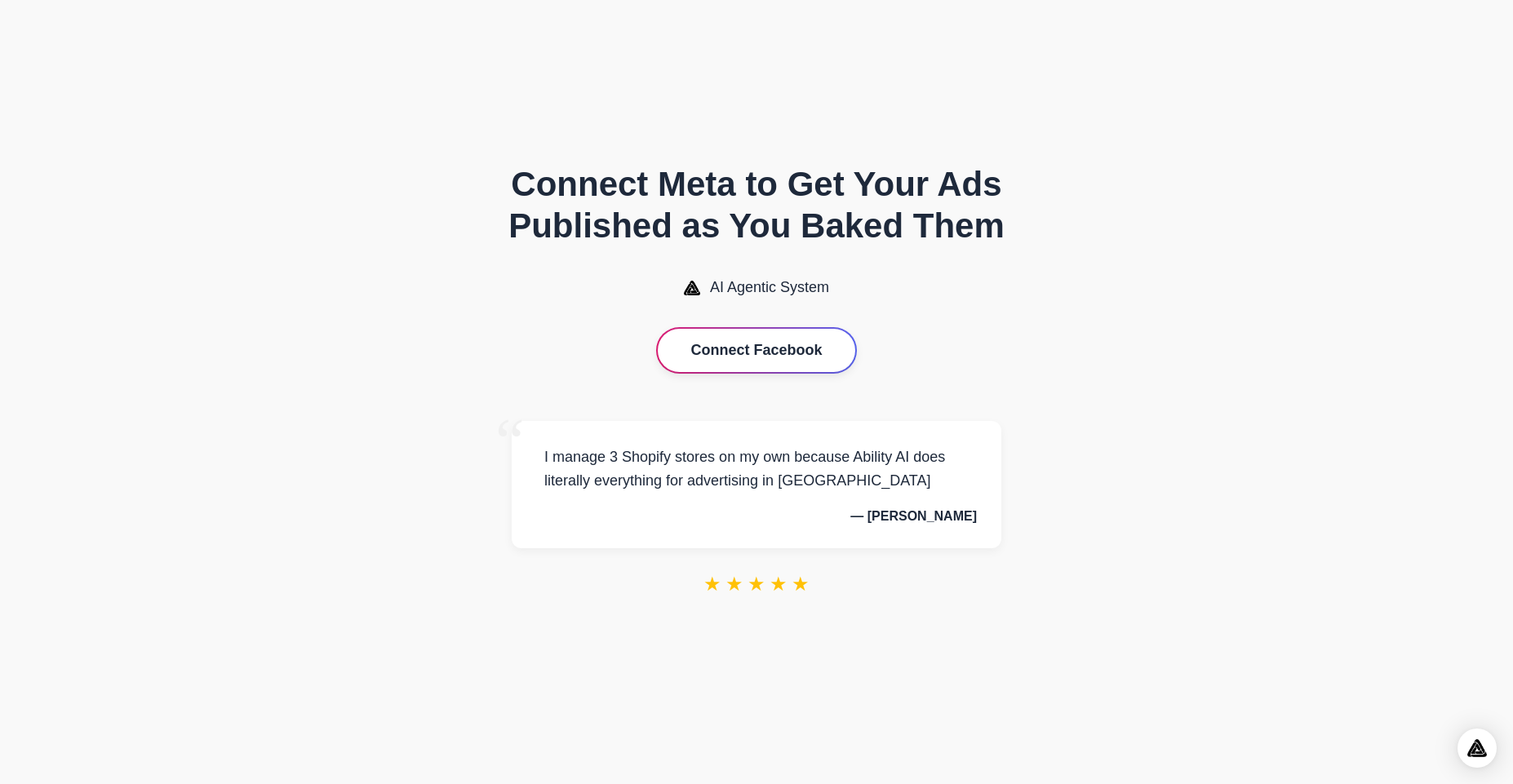
click at [769, 350] on button "Connect Facebook" at bounding box center [756, 350] width 196 height 43
